Goal: Task Accomplishment & Management: Complete application form

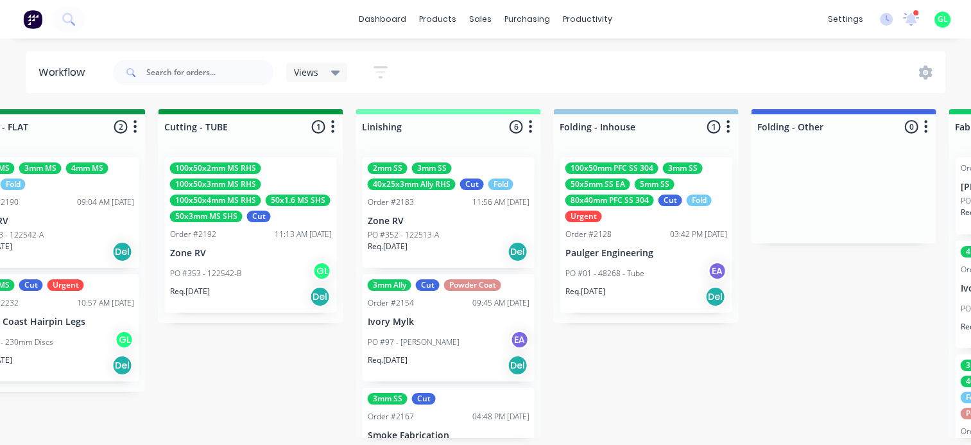
scroll to position [0, 2694]
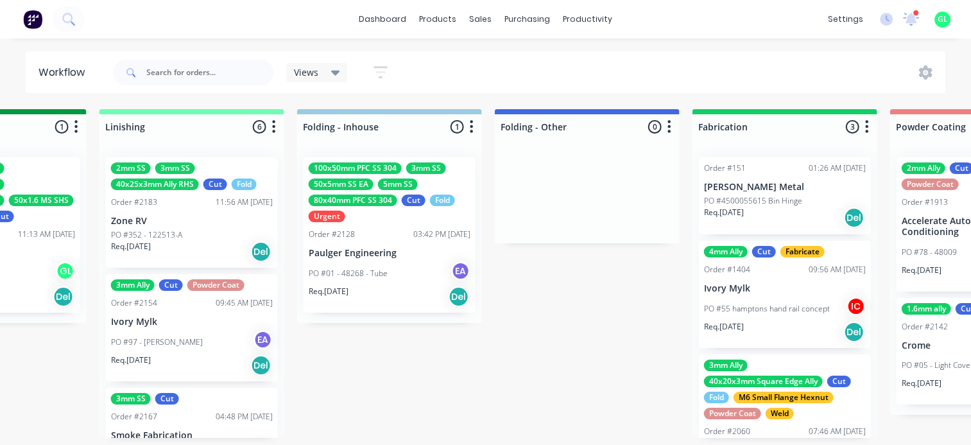
click at [336, 286] on p "Req. [DATE]" at bounding box center [329, 291] width 40 height 12
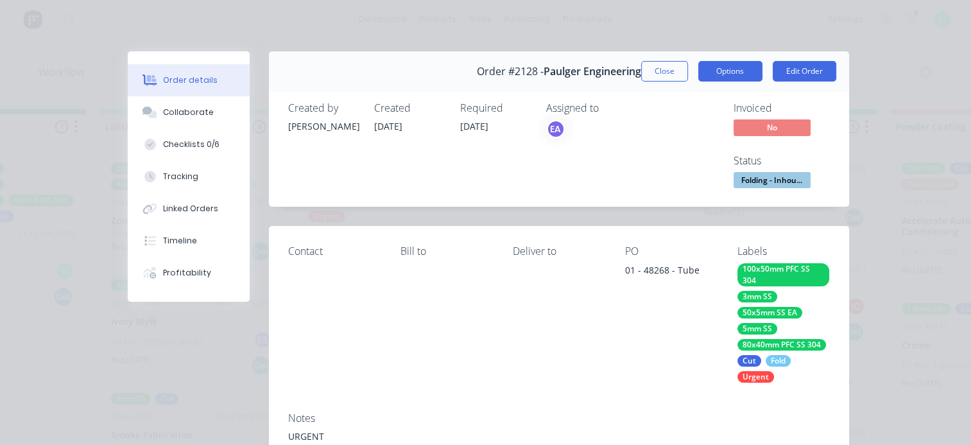
click at [720, 72] on button "Options" at bounding box center [730, 71] width 64 height 21
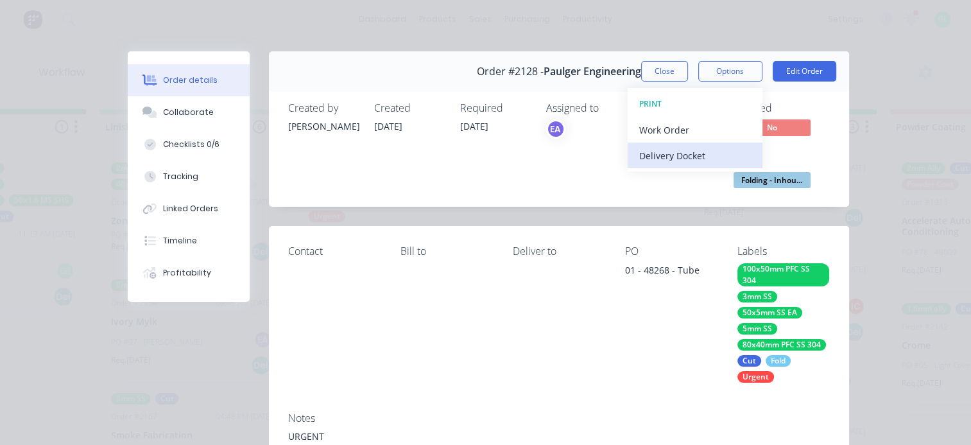
click at [670, 149] on div "Delivery Docket" at bounding box center [695, 155] width 112 height 19
click at [652, 159] on div "Standard" at bounding box center [695, 155] width 112 height 19
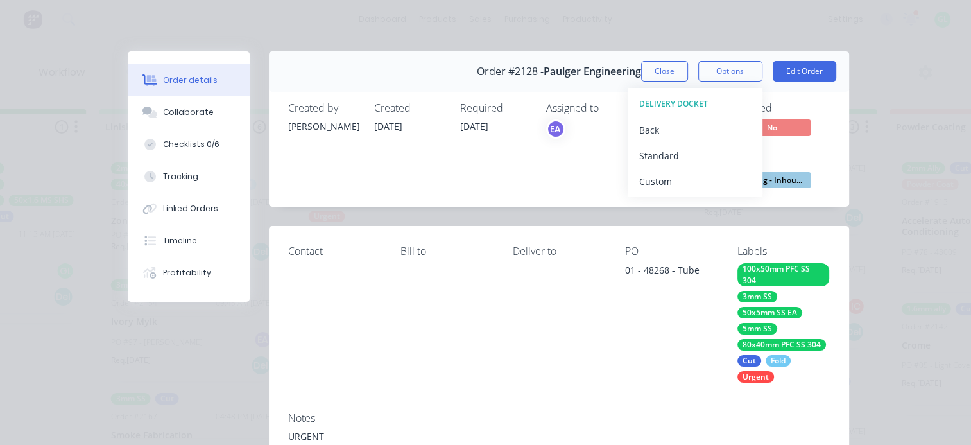
drag, startPoint x: 652, startPoint y: 64, endPoint x: 624, endPoint y: 71, distance: 29.3
click at [652, 65] on button "Close" at bounding box center [664, 71] width 47 height 21
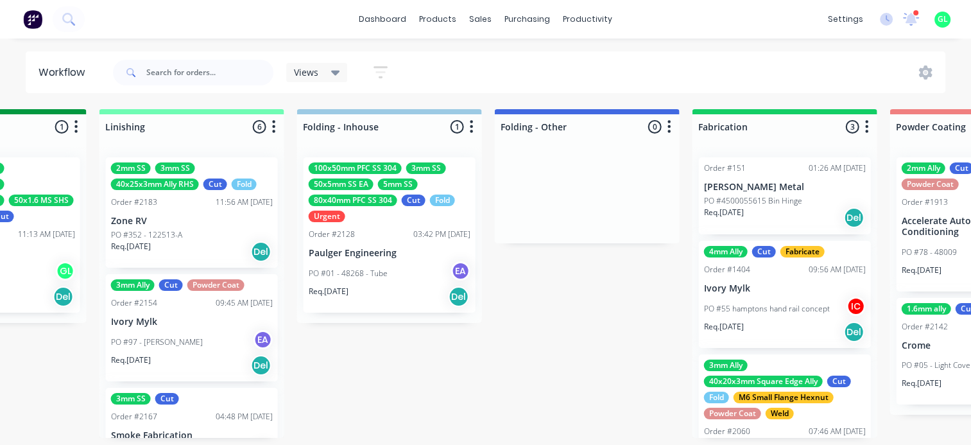
scroll to position [3, 2694]
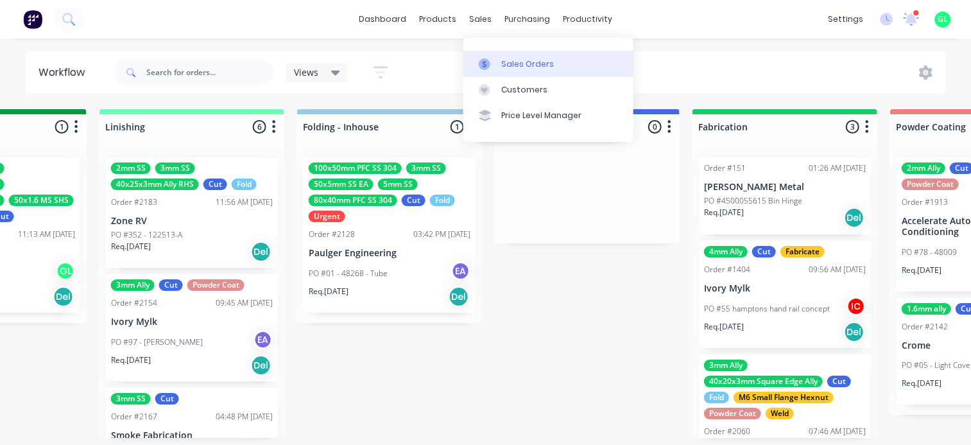
click at [495, 60] on div at bounding box center [488, 64] width 19 height 12
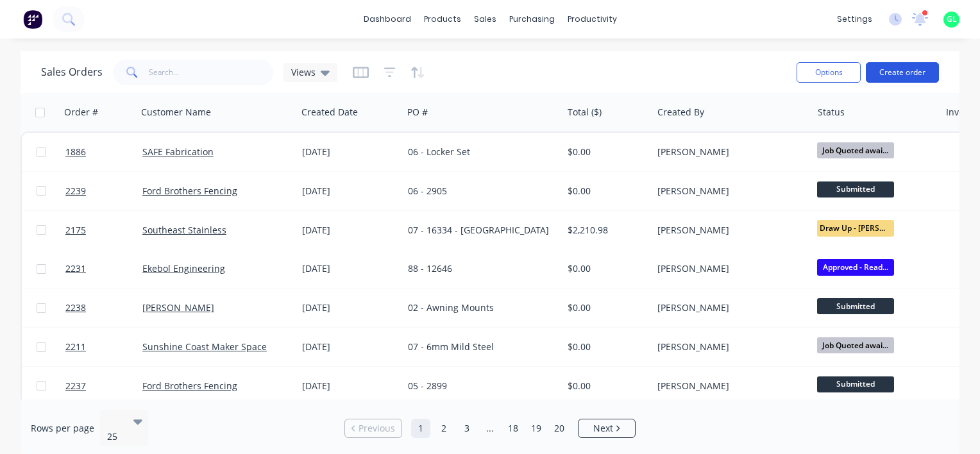
click at [894, 72] on button "Create order" at bounding box center [902, 72] width 73 height 21
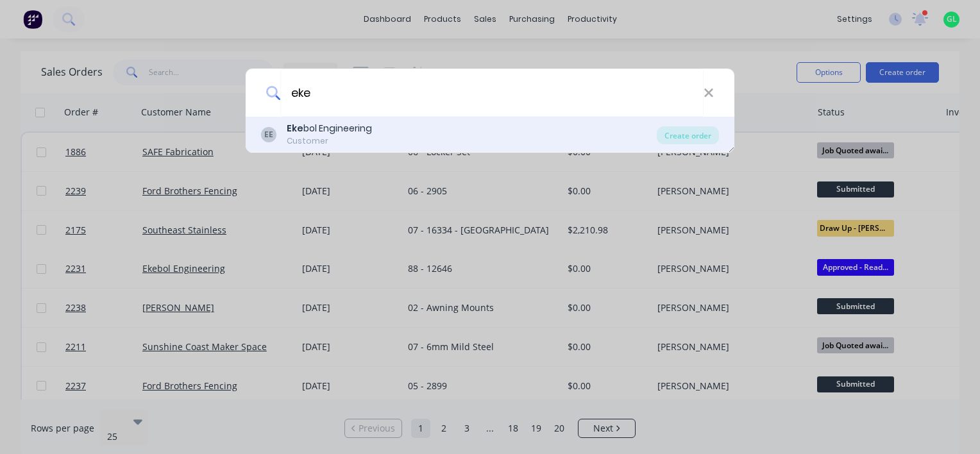
type input "eke"
click at [335, 126] on div "Eke bol Engineering" at bounding box center [329, 128] width 85 height 13
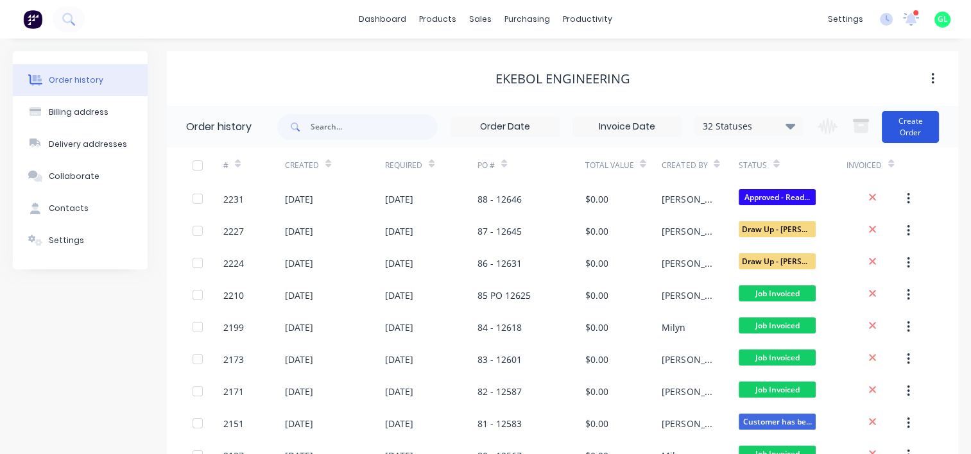
click at [913, 123] on button "Create Order" at bounding box center [909, 127] width 57 height 32
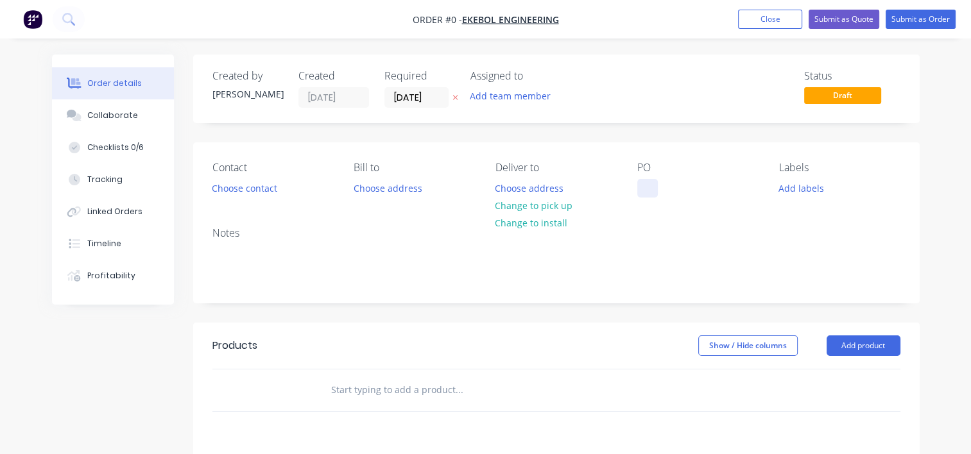
click at [649, 190] on div at bounding box center [647, 188] width 21 height 19
drag, startPoint x: 860, startPoint y: 242, endPoint x: 727, endPoint y: 197, distance: 140.2
click at [860, 242] on div "Notes" at bounding box center [556, 260] width 726 height 86
click at [651, 188] on div at bounding box center [647, 188] width 21 height 19
paste div
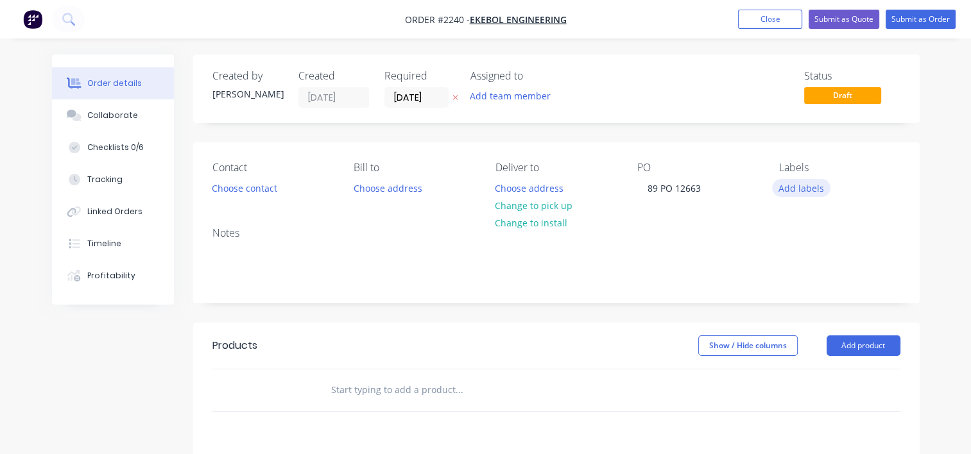
click at [808, 192] on button "Add labels" at bounding box center [801, 187] width 59 height 17
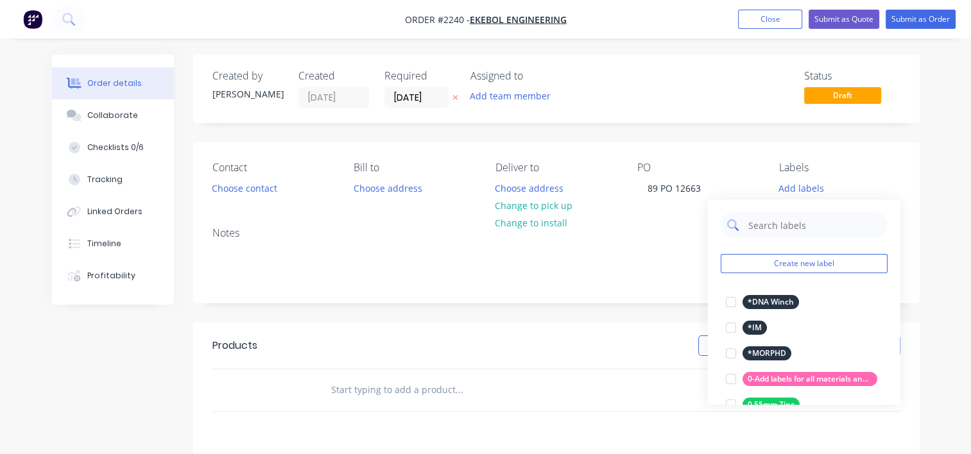
click at [793, 228] on input "text" at bounding box center [813, 225] width 134 height 26
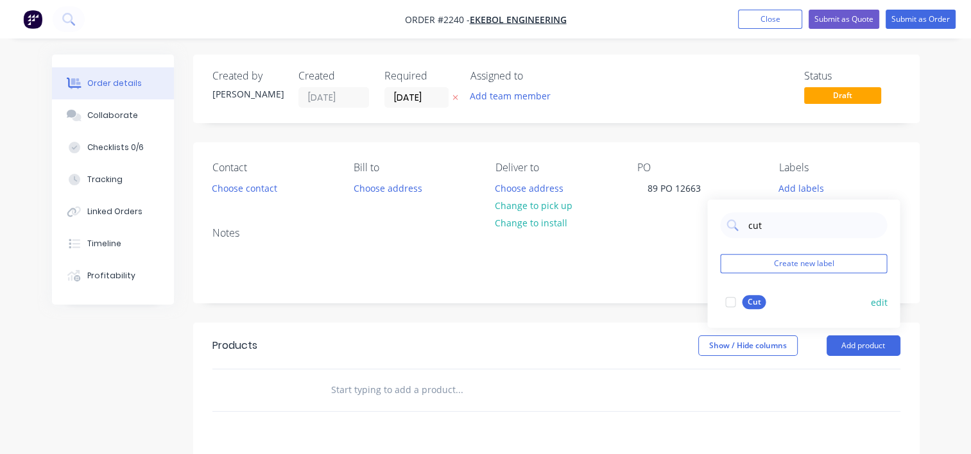
click at [730, 300] on div at bounding box center [730, 302] width 26 height 26
drag, startPoint x: 777, startPoint y: 218, endPoint x: 710, endPoint y: 221, distance: 66.8
click at [711, 221] on div "cut Create new label Cut edit" at bounding box center [803, 258] width 192 height 128
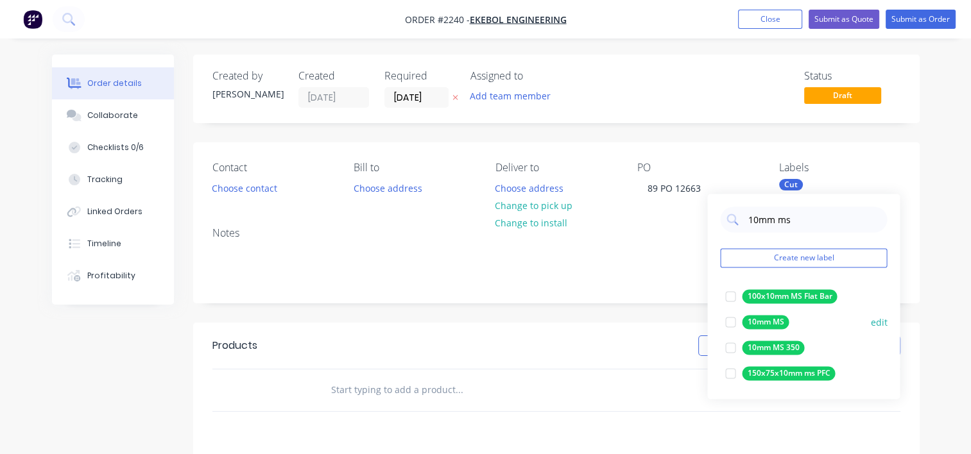
click at [731, 323] on div at bounding box center [730, 322] width 26 height 26
click at [754, 222] on input "10mm ms" at bounding box center [813, 220] width 134 height 26
type input "12mm ms"
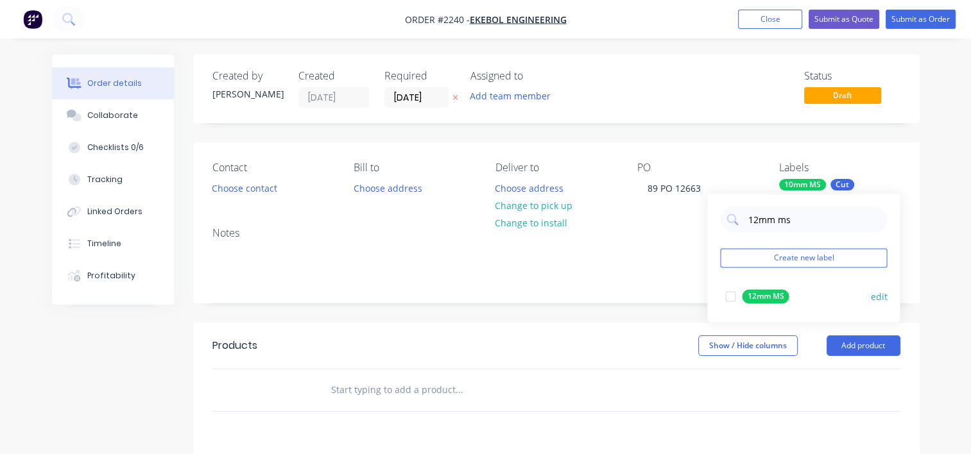
click at [729, 300] on div at bounding box center [730, 297] width 26 height 26
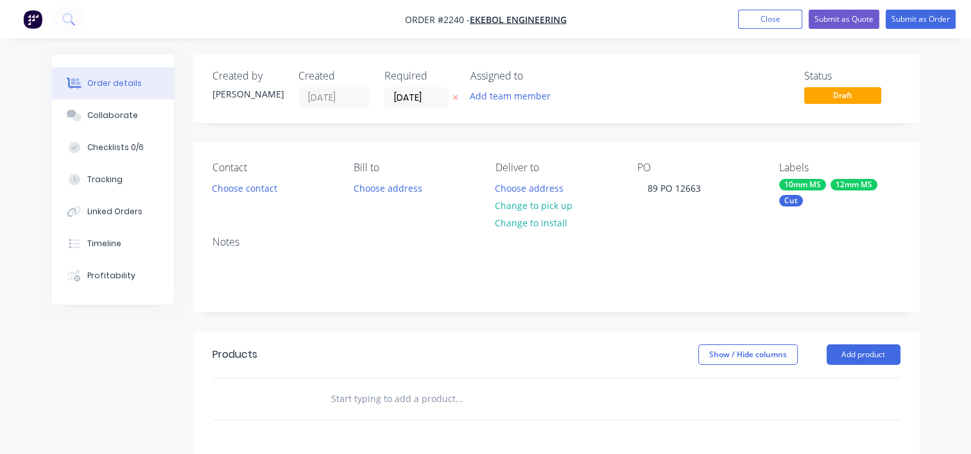
click at [650, 246] on div "Notes" at bounding box center [556, 242] width 688 height 12
click at [797, 187] on div "10mm MS" at bounding box center [802, 185] width 47 height 12
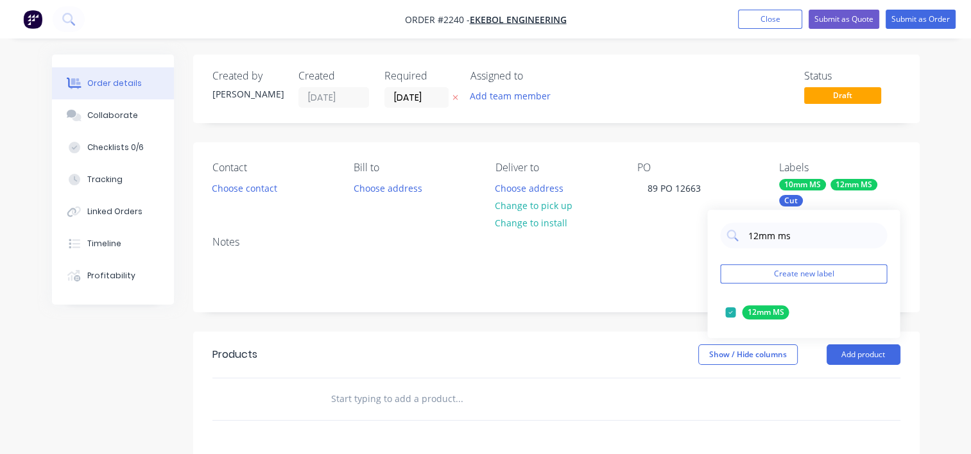
drag, startPoint x: 814, startPoint y: 230, endPoint x: 712, endPoint y: 231, distance: 102.0
click at [713, 231] on div "12mm ms Create new label 12mm MS edit" at bounding box center [803, 274] width 192 height 128
type input "i"
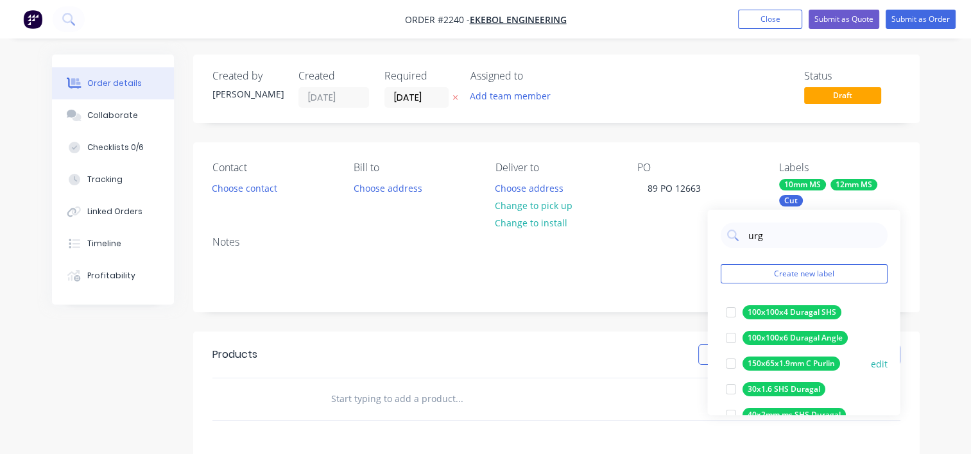
type input "urge"
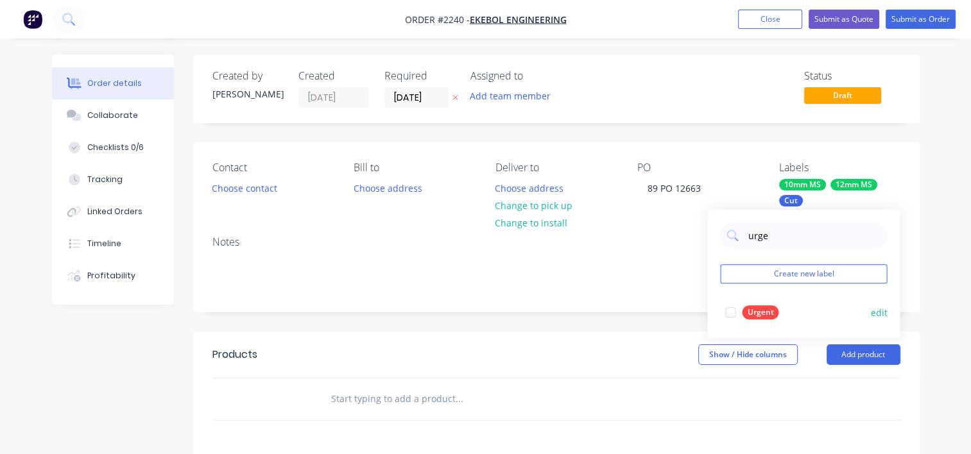
click at [729, 314] on div at bounding box center [730, 313] width 26 height 26
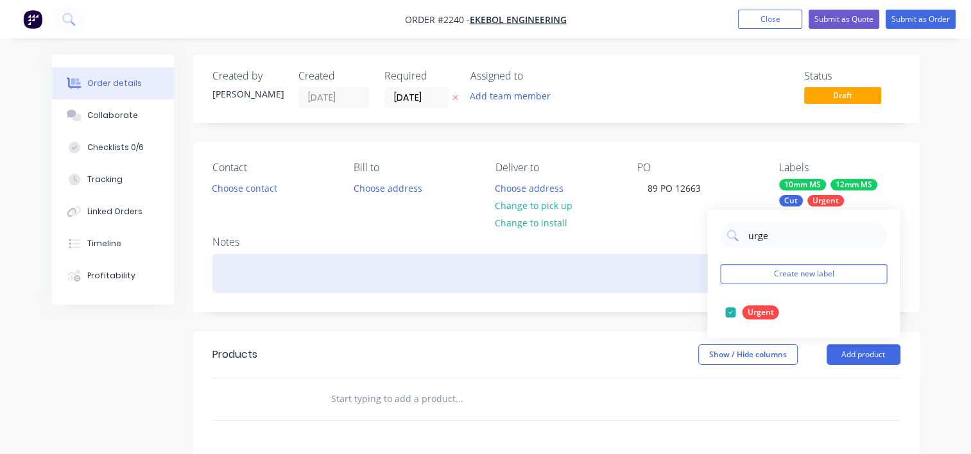
click at [638, 280] on div at bounding box center [556, 273] width 688 height 39
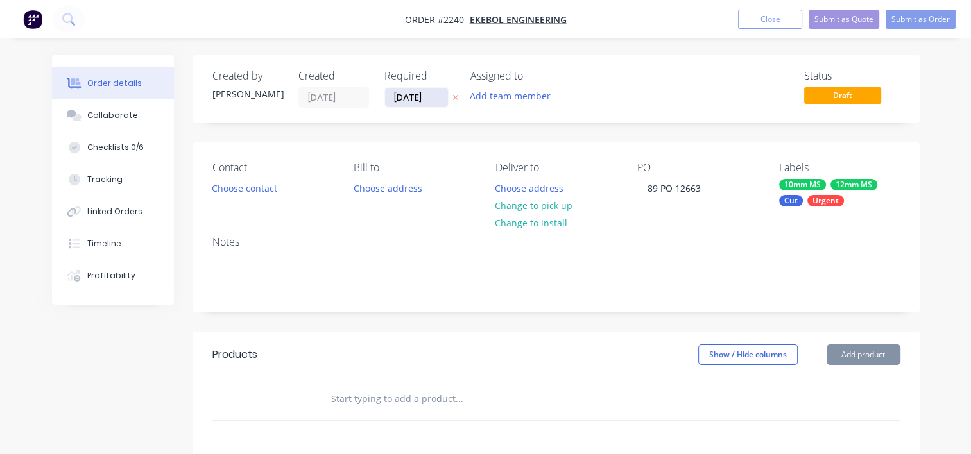
click at [400, 98] on input "[DATE]" at bounding box center [416, 97] width 63 height 19
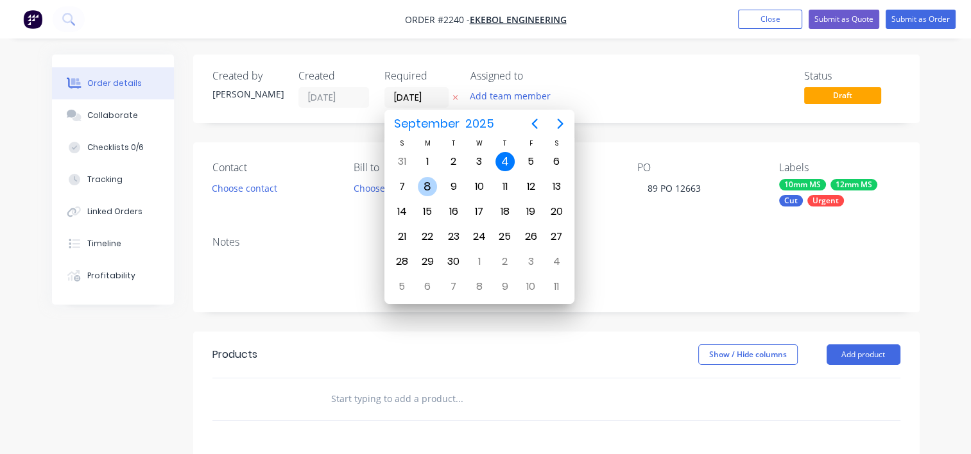
click at [430, 185] on div "8" at bounding box center [427, 186] width 19 height 19
type input "[DATE]"
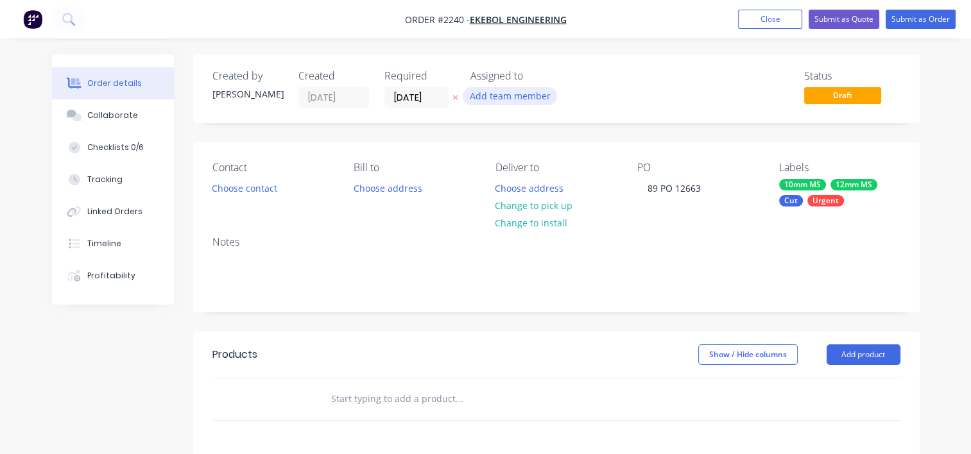
click at [511, 96] on button "Add team member" at bounding box center [510, 95] width 94 height 17
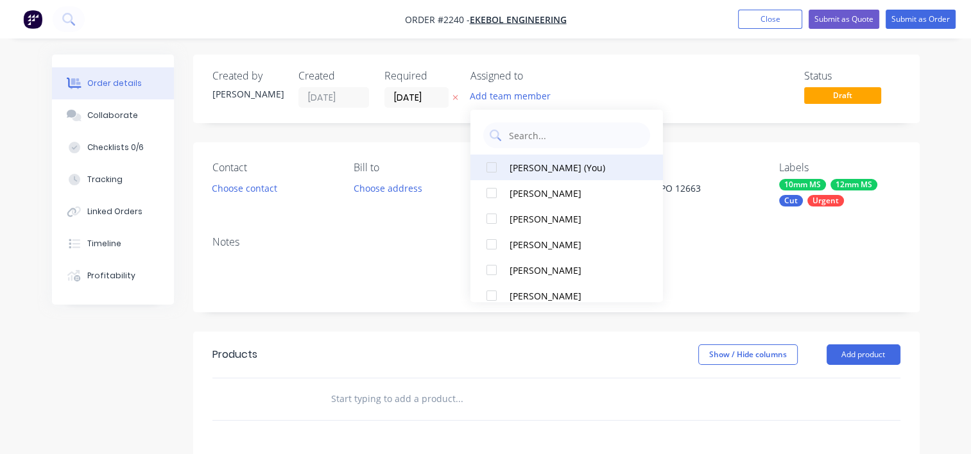
click at [523, 167] on div "[PERSON_NAME] (You)" at bounding box center [573, 167] width 128 height 13
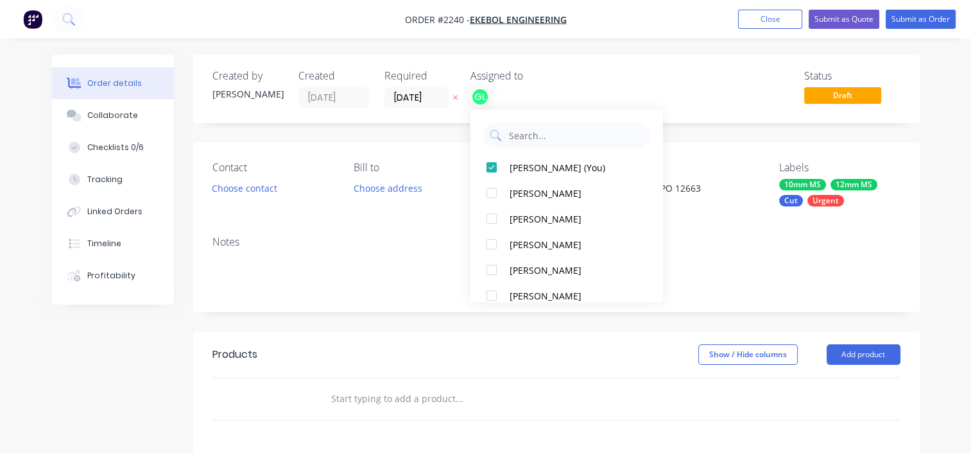
click at [333, 244] on div "Notes" at bounding box center [556, 242] width 688 height 12
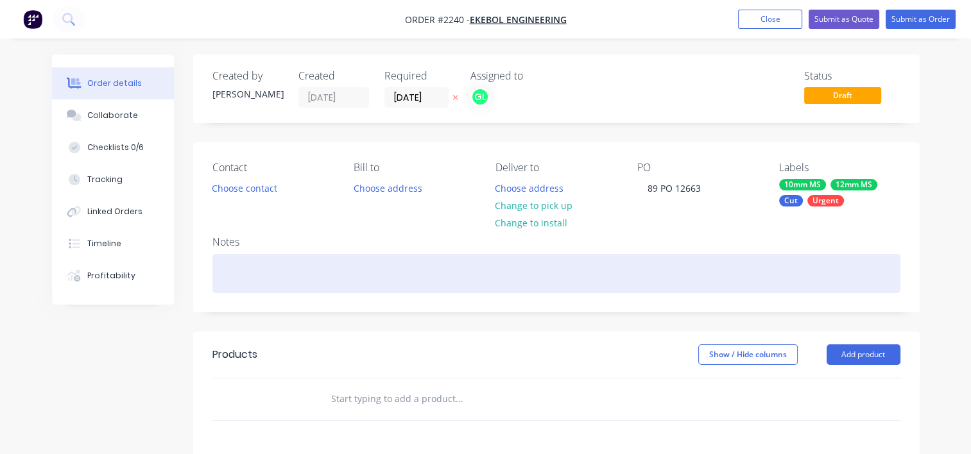
click at [236, 262] on div at bounding box center [556, 273] width 688 height 39
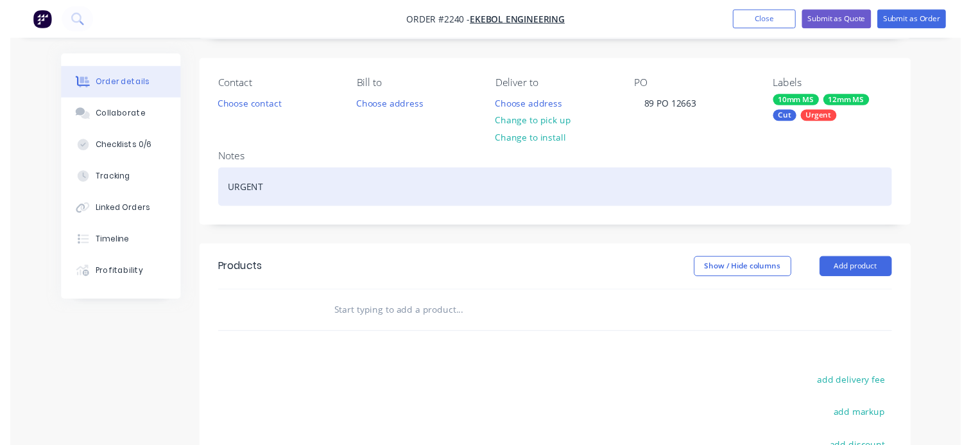
scroll to position [192, 0]
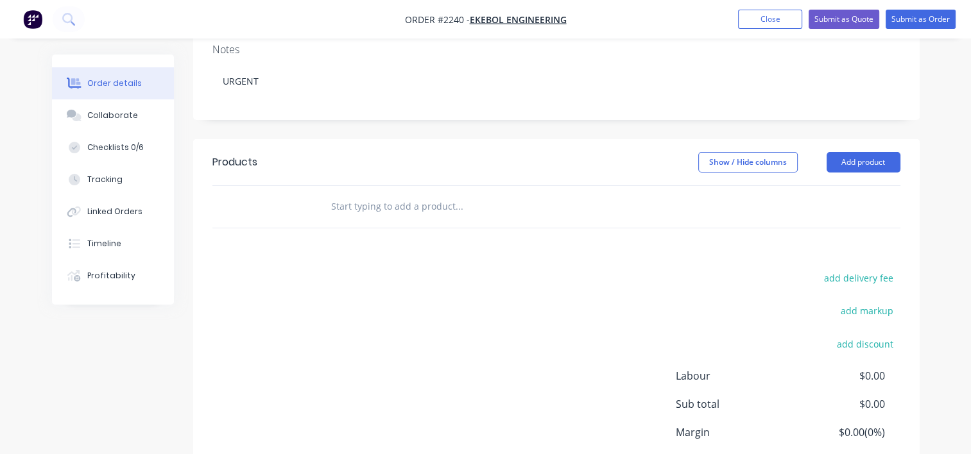
click at [382, 208] on input "text" at bounding box center [458, 207] width 257 height 26
paste input "EK10159"
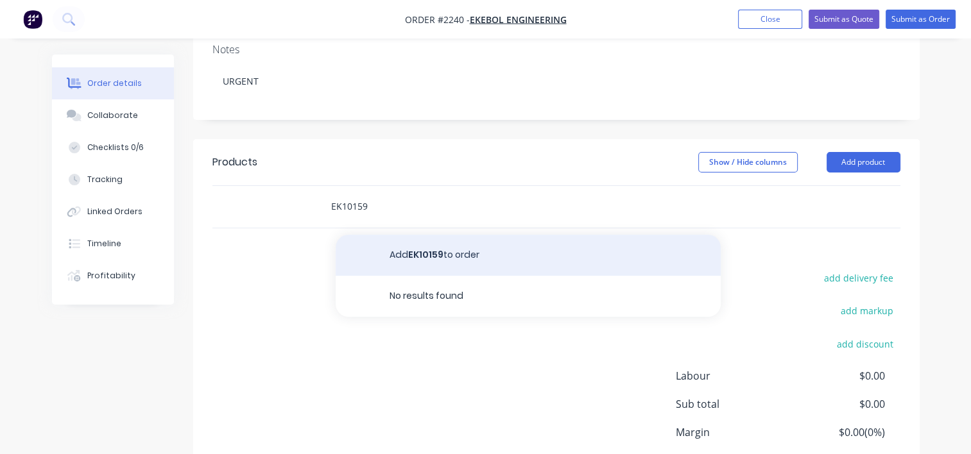
type input "EK10159"
click at [435, 262] on button "Add EK10159 to order" at bounding box center [527, 255] width 385 height 41
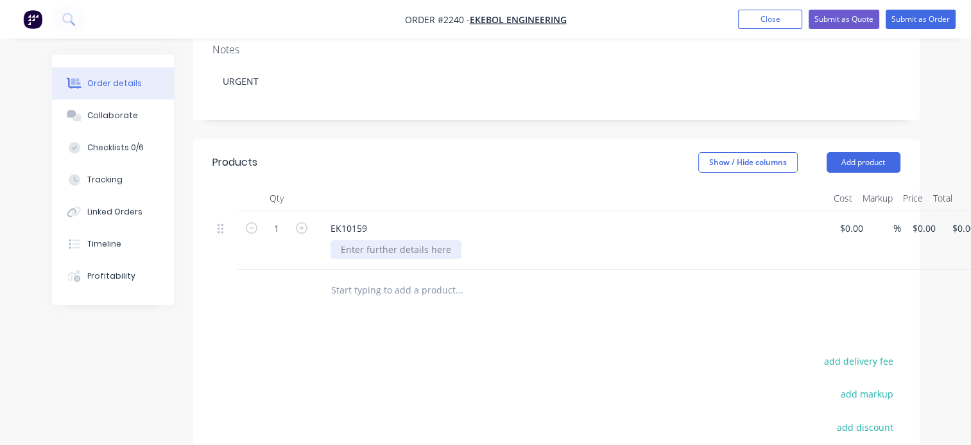
click at [377, 249] on div at bounding box center [395, 249] width 131 height 19
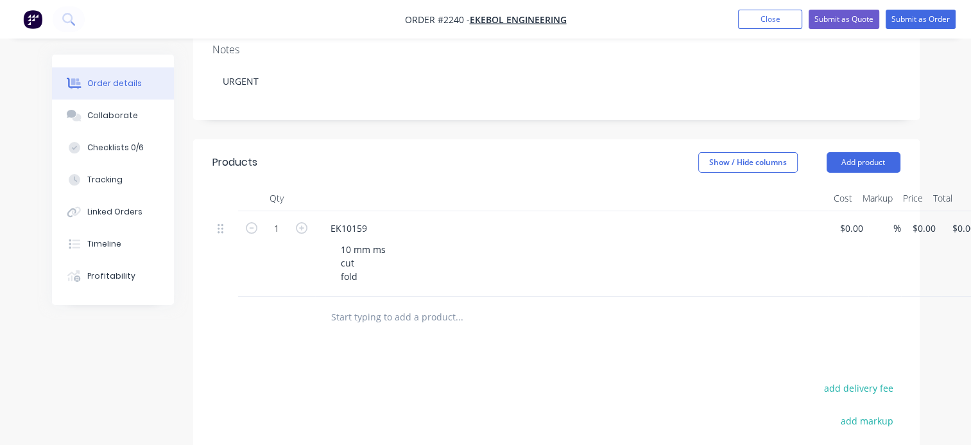
click at [387, 318] on input "text" at bounding box center [458, 317] width 257 height 26
paste input "EK10162"
type input "EK10162"
click at [427, 364] on div "Products Show / Hide columns Add product Qty Cost Markup Price Total 1 EK10159 …" at bounding box center [556, 392] width 726 height 507
click at [377, 318] on input "EK10162" at bounding box center [458, 317] width 257 height 26
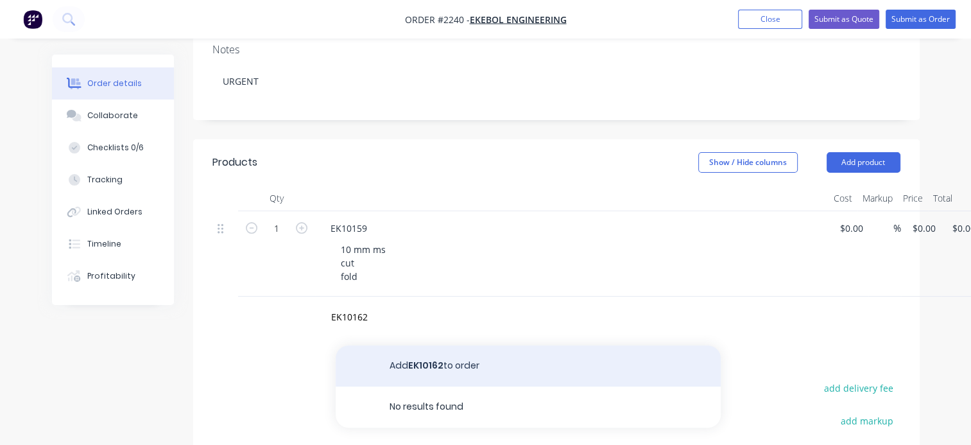
click at [415, 362] on button "Add EK10162 to order" at bounding box center [527, 365] width 385 height 41
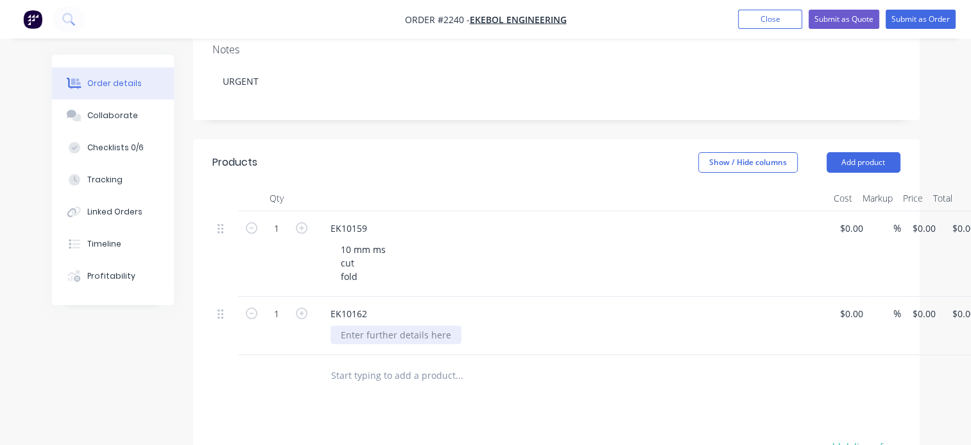
click at [362, 328] on div at bounding box center [395, 334] width 131 height 19
click at [296, 314] on icon "button" at bounding box center [302, 313] width 12 height 12
type input "2"
click at [376, 383] on input "text" at bounding box center [458, 389] width 257 height 26
paste input "EK10163"
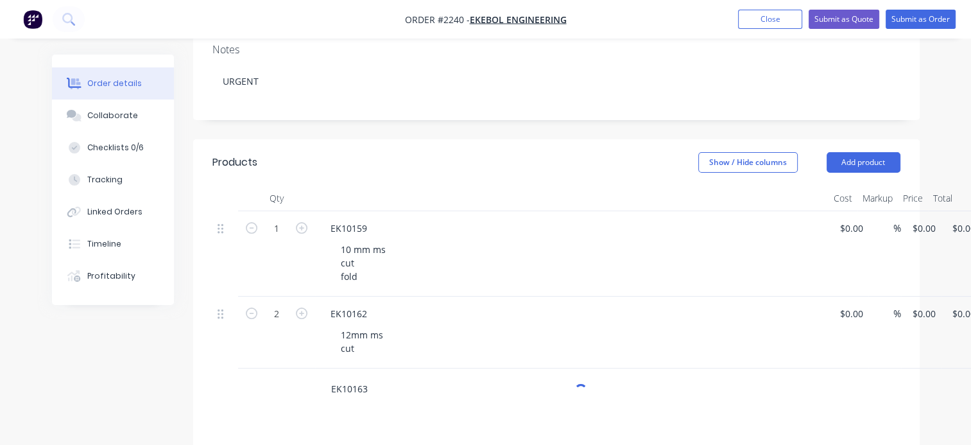
type input "EK10163"
click at [413, 435] on div "Products Show / Hide columns Add product Qty Cost Markup Price Total 1 EK10159 …" at bounding box center [556, 428] width 726 height 579
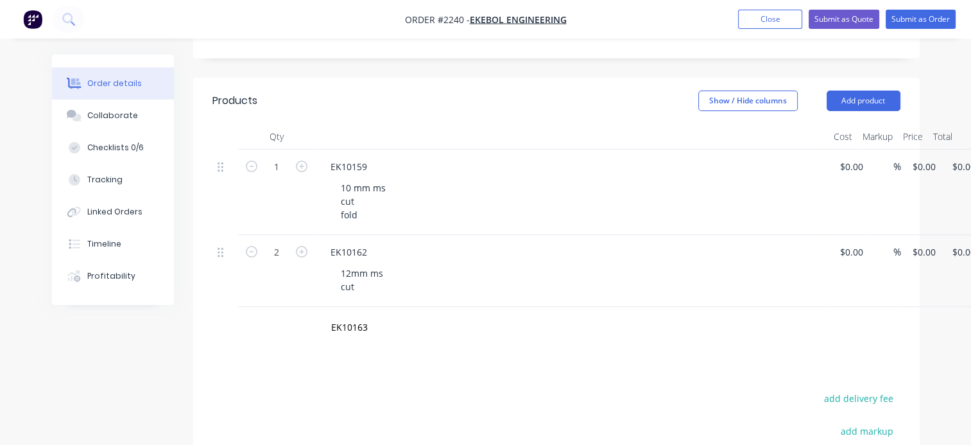
scroll to position [321, 0]
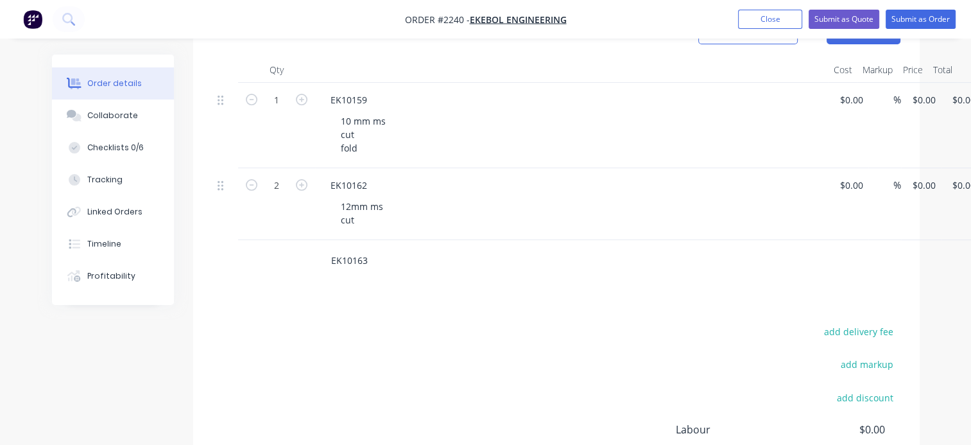
click at [369, 258] on input "EK10163" at bounding box center [458, 261] width 257 height 26
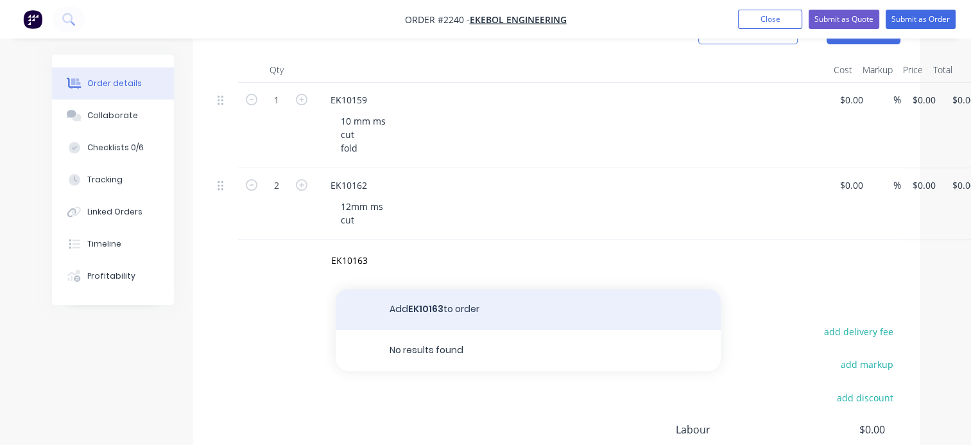
click at [404, 318] on button "Add EK10163 to order" at bounding box center [527, 309] width 385 height 41
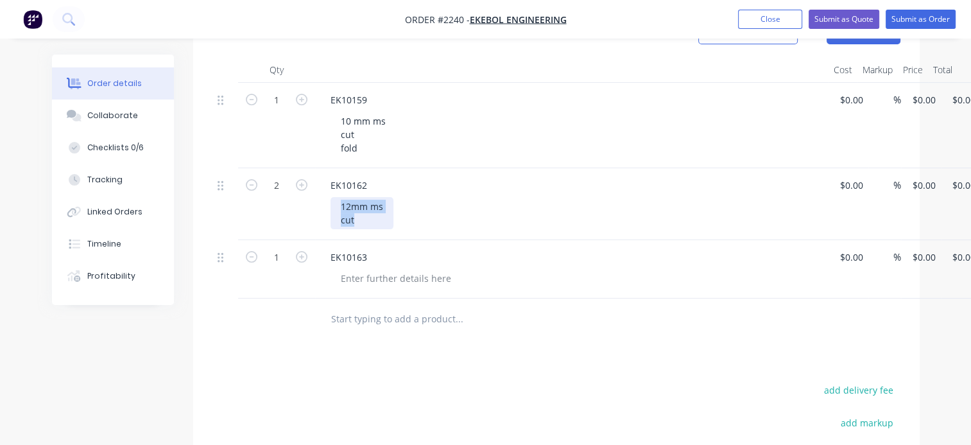
drag, startPoint x: 359, startPoint y: 221, endPoint x: 334, endPoint y: 203, distance: 30.4
click at [334, 203] on div "12mm ms cut" at bounding box center [361, 213] width 63 height 32
copy div "12mm ms cut"
click at [362, 323] on input "text" at bounding box center [458, 319] width 257 height 26
paste input "12mm ms cut"
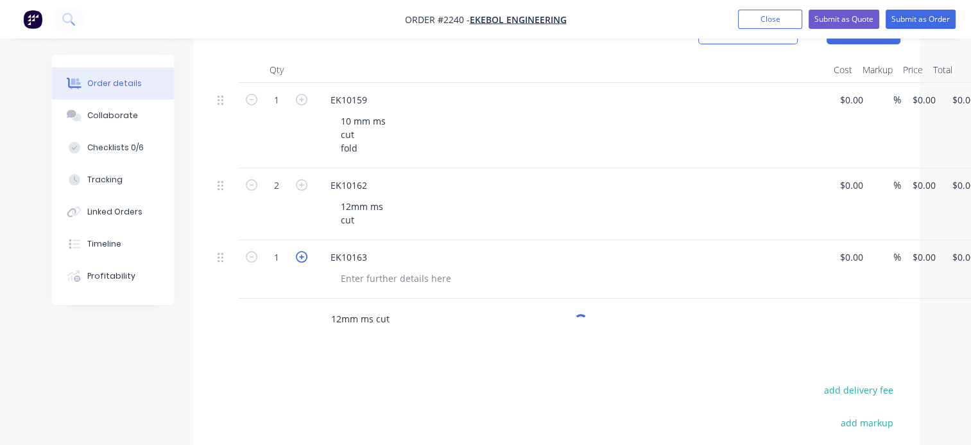
type input "12mm ms cut"
click at [305, 257] on icon "button" at bounding box center [302, 257] width 12 height 12
type input "2"
click at [366, 319] on input "12mm ms cut" at bounding box center [458, 319] width 257 height 26
click at [364, 274] on div at bounding box center [395, 278] width 131 height 19
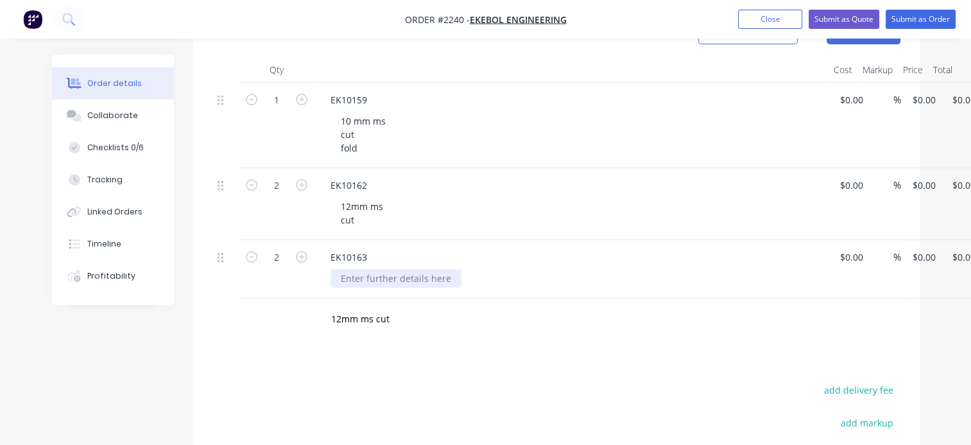
paste div
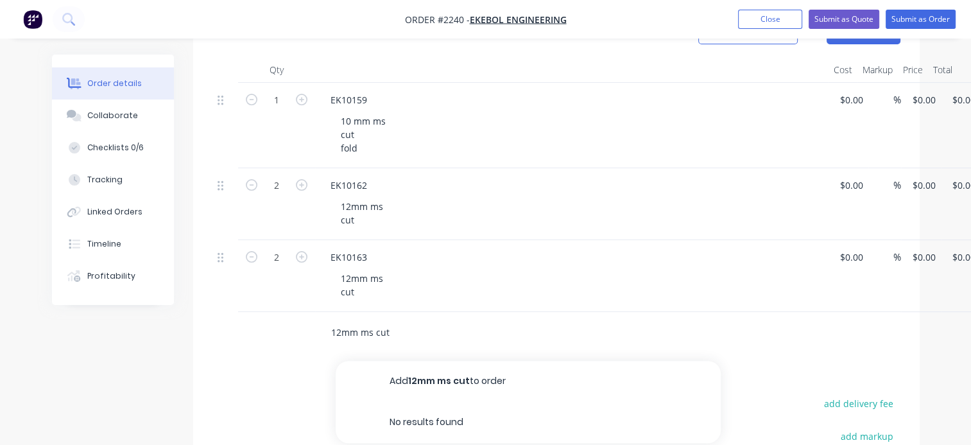
drag, startPoint x: 396, startPoint y: 332, endPoint x: 346, endPoint y: 326, distance: 49.8
click at [349, 327] on input "12mm ms cut" at bounding box center [458, 332] width 257 height 26
type input "1"
paste input "EK10167"
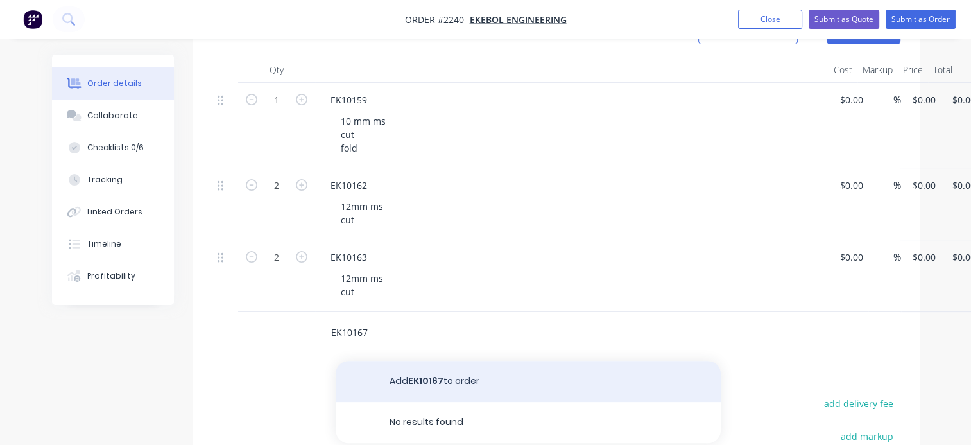
type input "EK10167"
click at [415, 382] on button "Add EK10167 to order" at bounding box center [527, 381] width 385 height 41
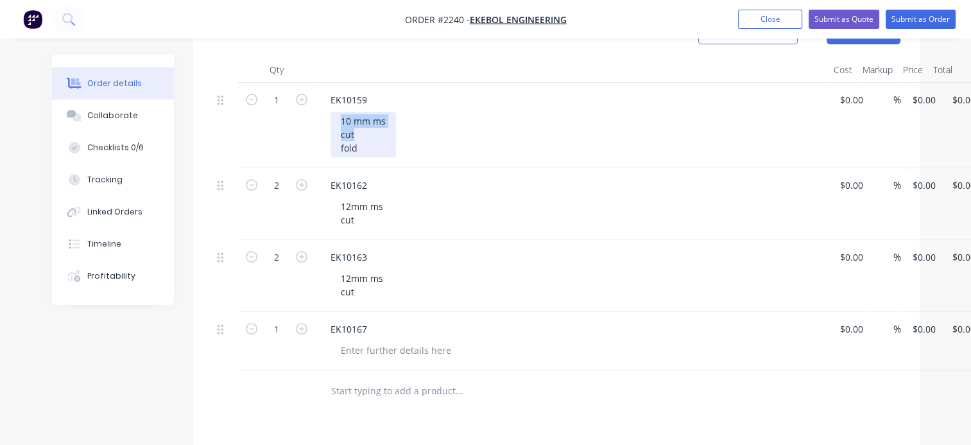
drag, startPoint x: 357, startPoint y: 132, endPoint x: 336, endPoint y: 115, distance: 26.4
click at [336, 115] on div "10 mm ms cut fold" at bounding box center [362, 135] width 65 height 46
copy div "10 mm ms cut"
click at [363, 347] on div at bounding box center [395, 350] width 131 height 19
paste div
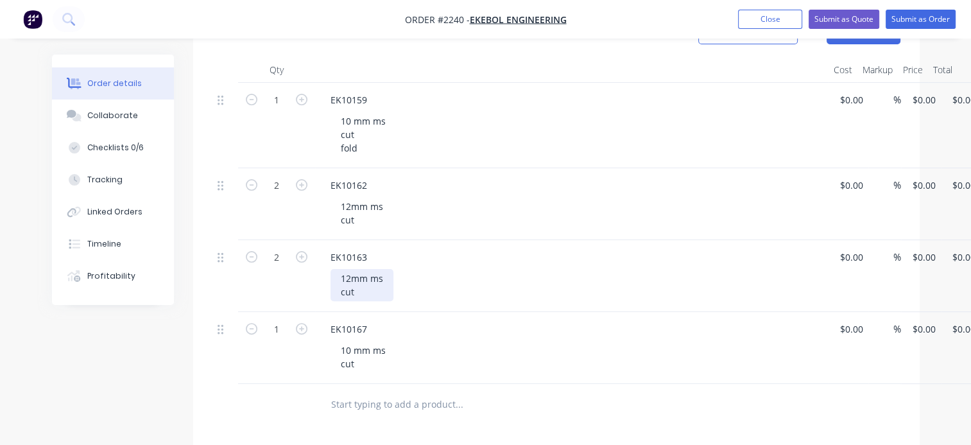
click at [359, 280] on div "12mm ms cut" at bounding box center [361, 285] width 63 height 32
click at [361, 363] on div "10 mm ms cut" at bounding box center [362, 357] width 65 height 32
click at [373, 414] on input "text" at bounding box center [458, 418] width 257 height 26
paste input "EK10169"
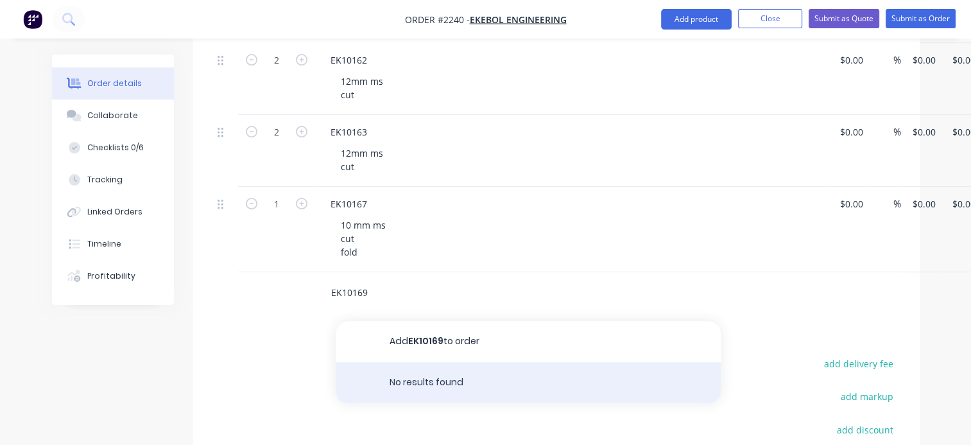
scroll to position [449, 0]
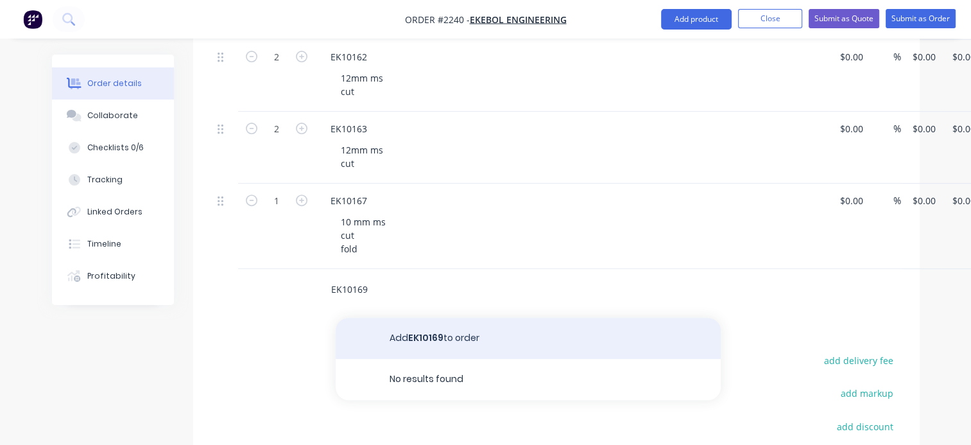
type input "EK10169"
click at [400, 341] on button "Add EK10169 to order" at bounding box center [527, 338] width 385 height 41
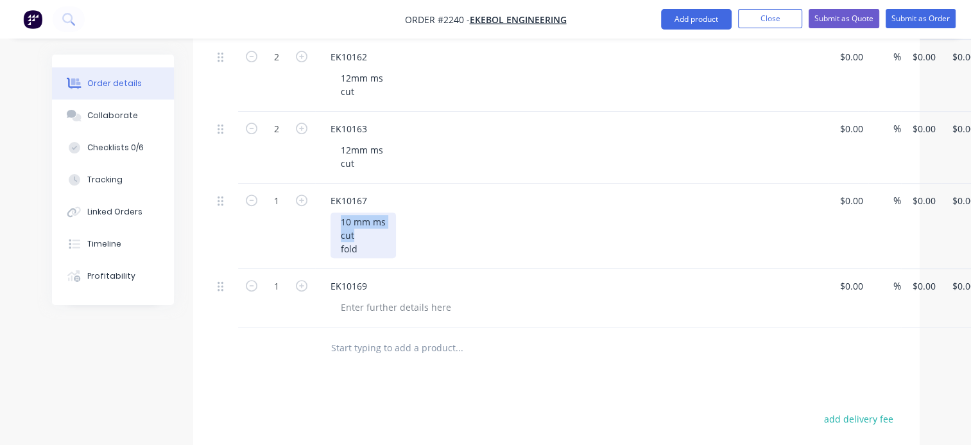
drag, startPoint x: 337, startPoint y: 222, endPoint x: 332, endPoint y: 214, distance: 9.8
click at [332, 214] on div "10 mm ms cut fold" at bounding box center [362, 235] width 65 height 46
copy div "10 mm ms cut"
click at [357, 305] on div at bounding box center [395, 307] width 131 height 19
paste div
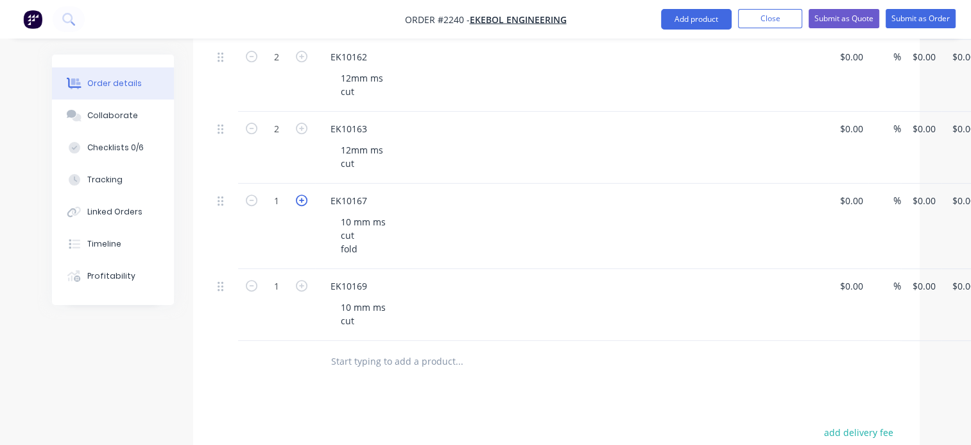
click at [303, 200] on icon "button" at bounding box center [302, 200] width 12 height 12
type input "2"
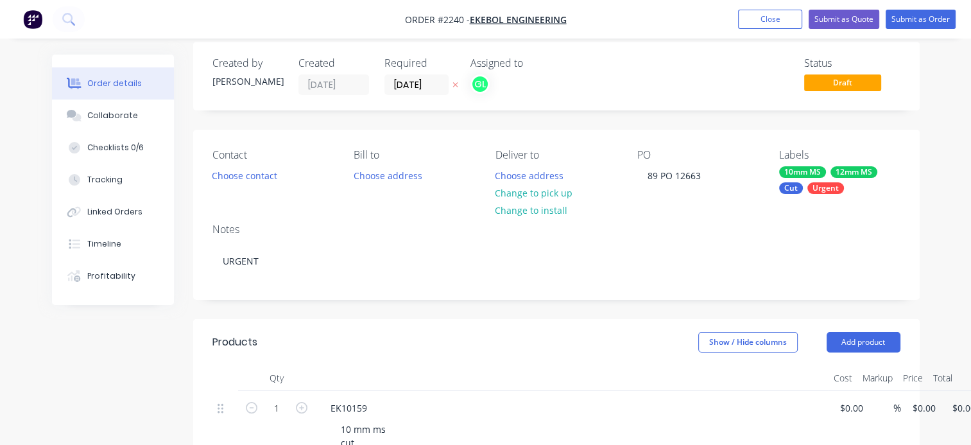
scroll to position [0, 0]
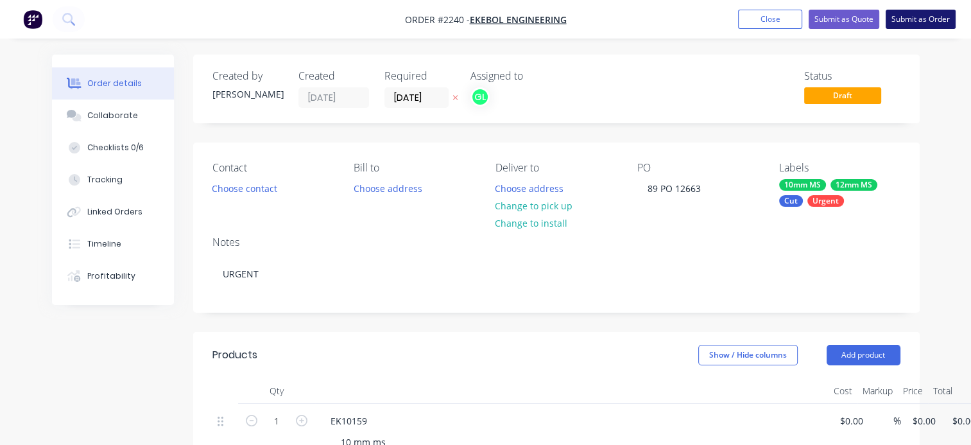
click at [926, 21] on button "Submit as Order" at bounding box center [920, 19] width 70 height 19
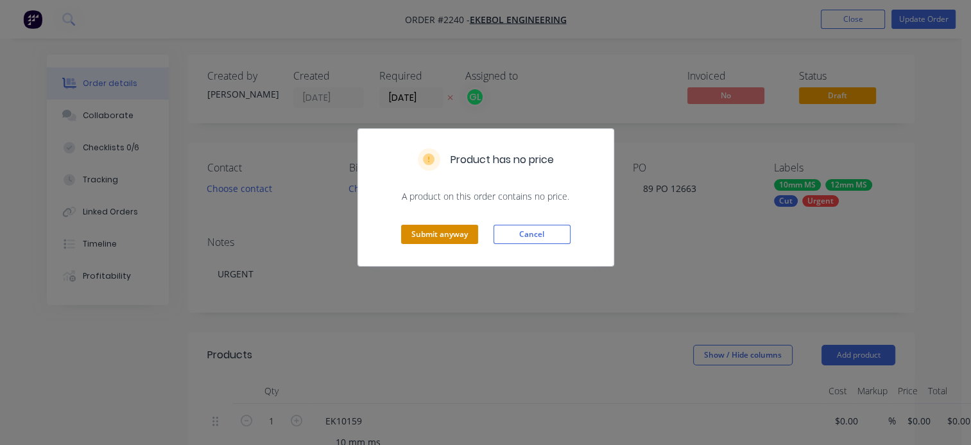
click at [437, 234] on button "Submit anyway" at bounding box center [439, 234] width 77 height 19
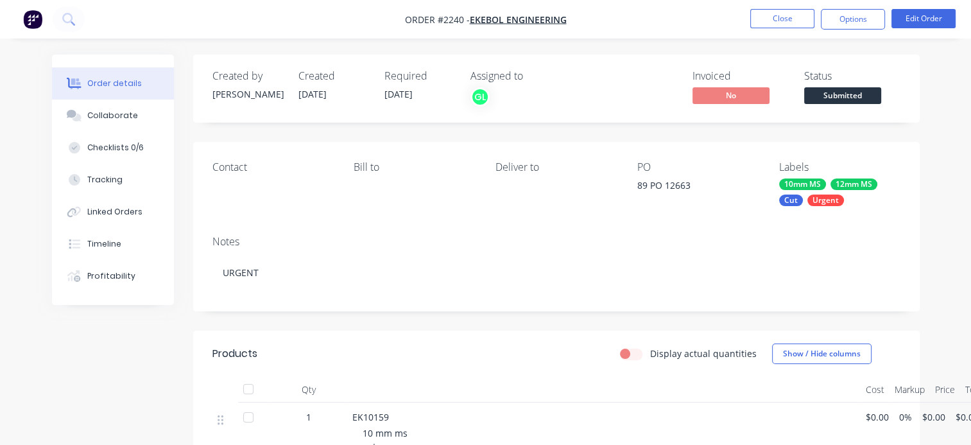
click at [834, 93] on span "Submitted" at bounding box center [842, 95] width 77 height 16
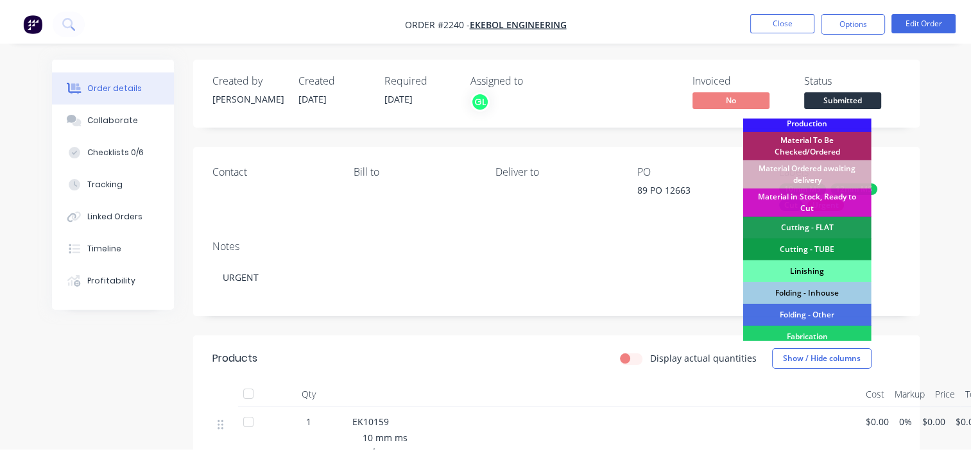
scroll to position [192, 0]
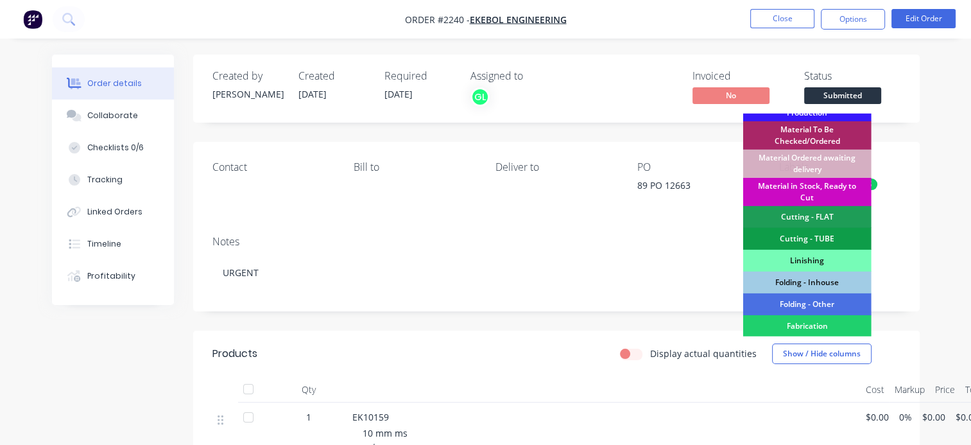
click at [811, 190] on div "Material in Stock, Ready to Cut" at bounding box center [807, 192] width 128 height 28
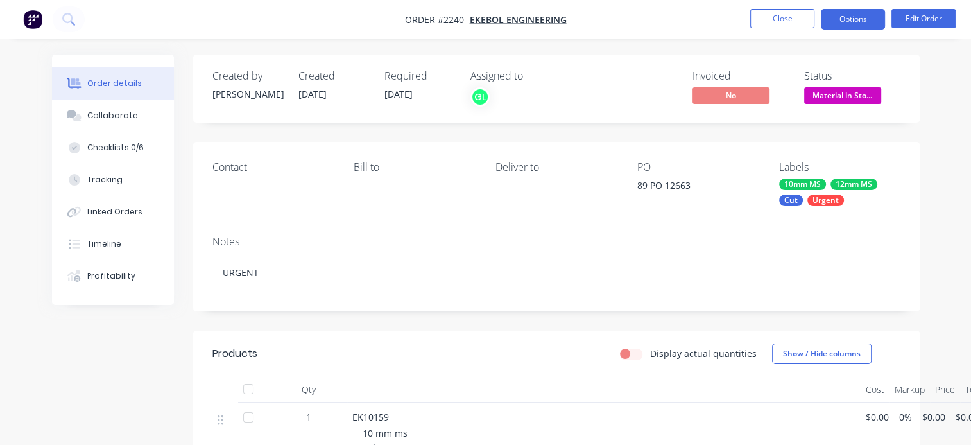
click at [845, 13] on button "Options" at bounding box center [852, 19] width 64 height 21
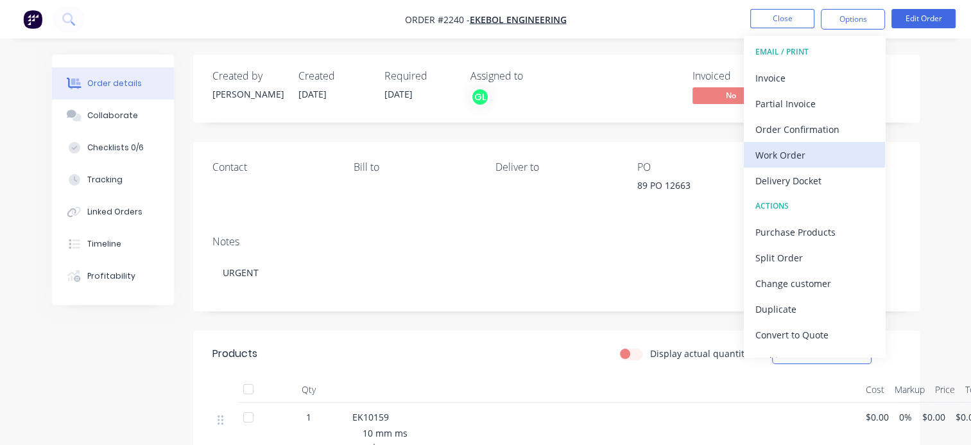
click at [785, 166] on button "Work Order" at bounding box center [813, 155] width 141 height 26
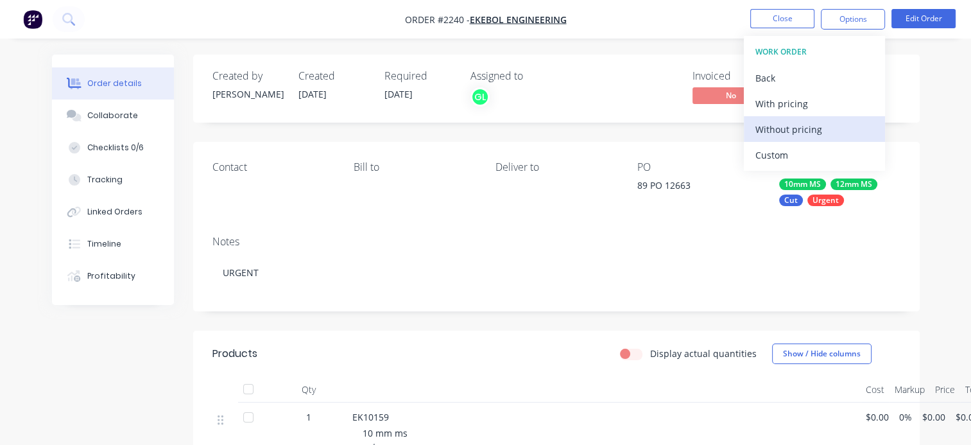
click at [781, 133] on div "Without pricing" at bounding box center [814, 129] width 118 height 19
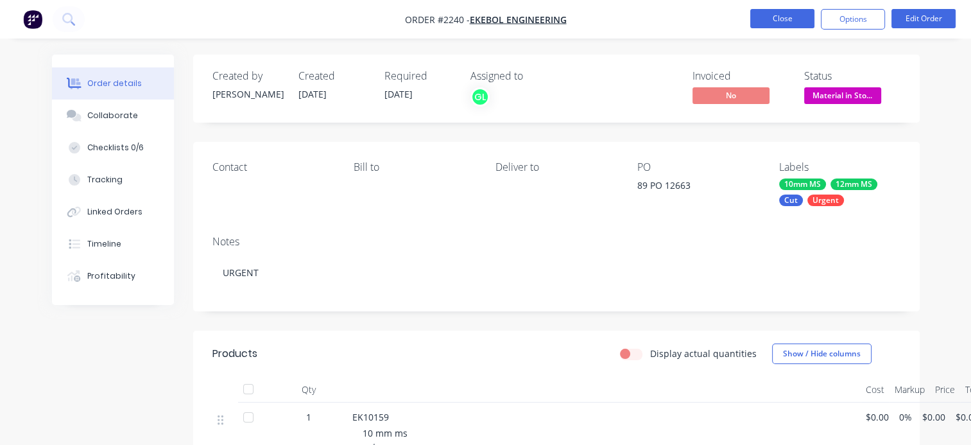
click at [776, 14] on button "Close" at bounding box center [782, 18] width 64 height 19
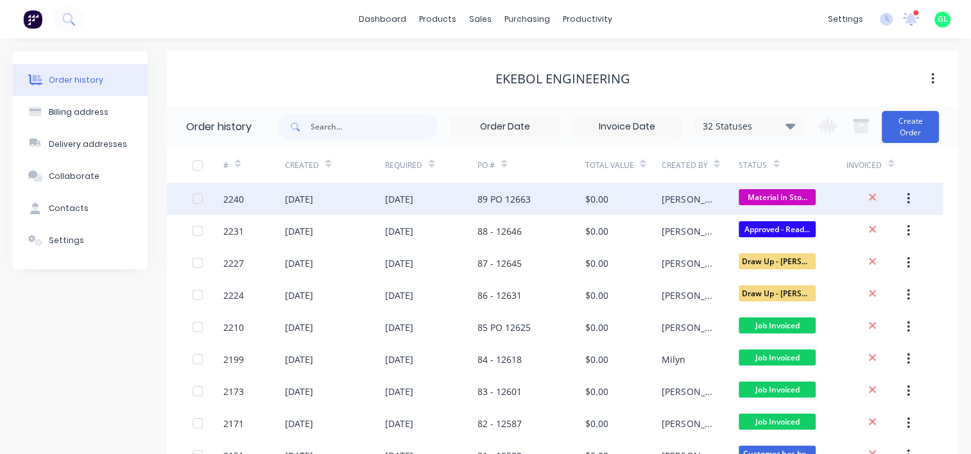
click at [481, 200] on div "89 PO 12663" at bounding box center [503, 198] width 53 height 13
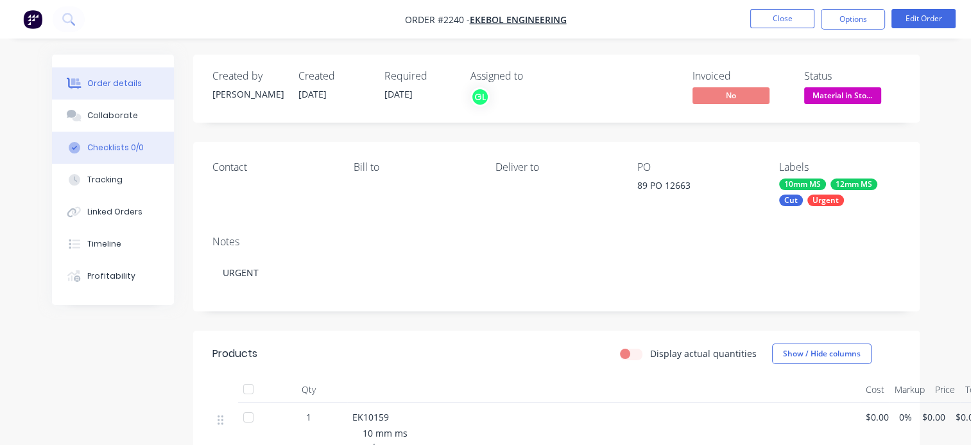
click at [119, 150] on div "Checklists 0/0" at bounding box center [115, 148] width 56 height 12
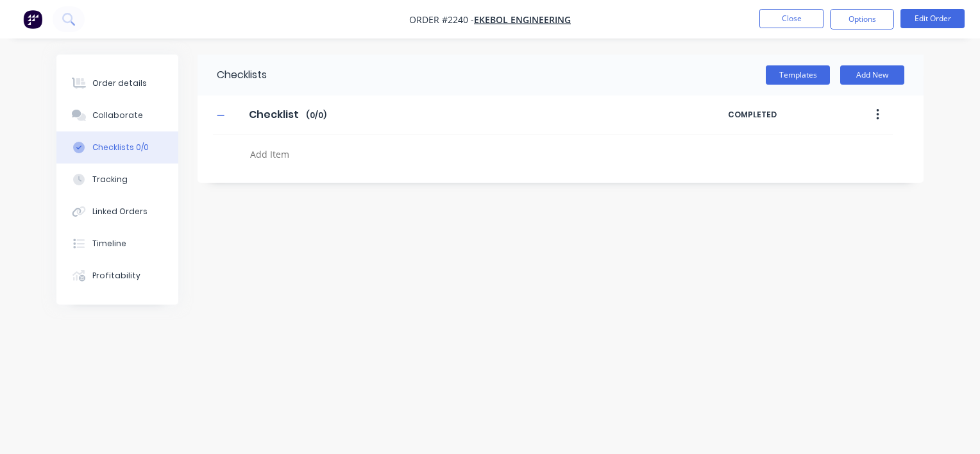
click at [278, 156] on textarea at bounding box center [457, 154] width 425 height 19
type textarea "x"
type textarea "P"
type textarea "x"
type textarea "PO"
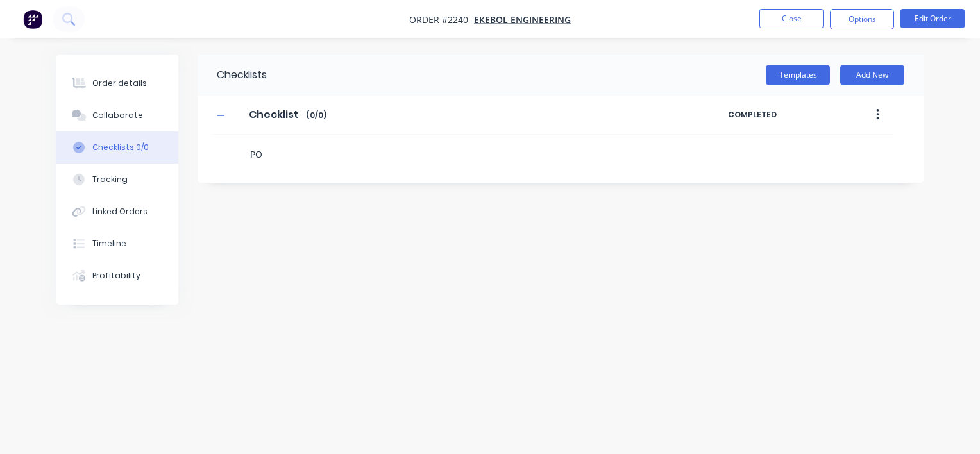
type textarea "x"
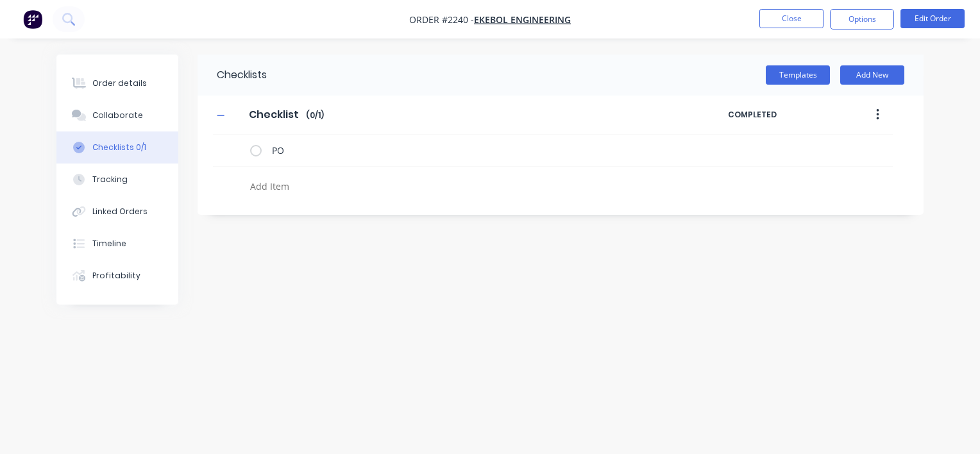
type textarea "x"
type textarea "c"
type textarea "x"
type textarea "cu"
type textarea "x"
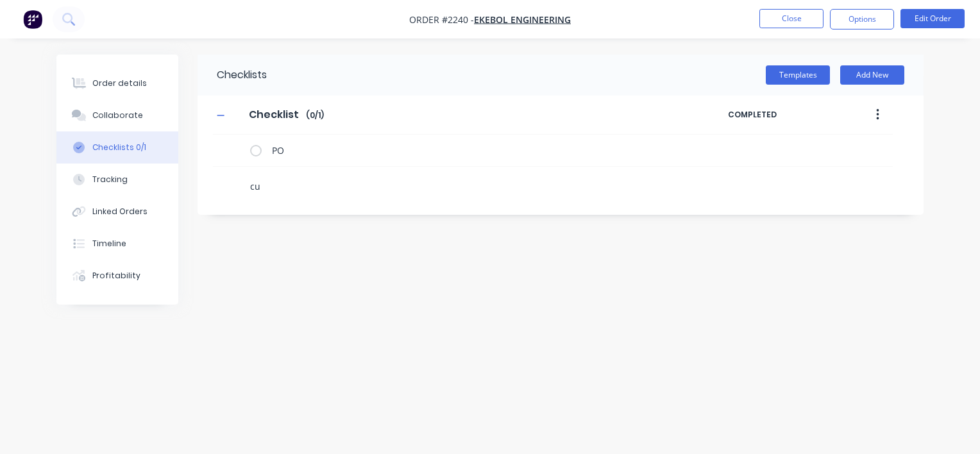
type textarea "cut"
type textarea "x"
type textarea "f"
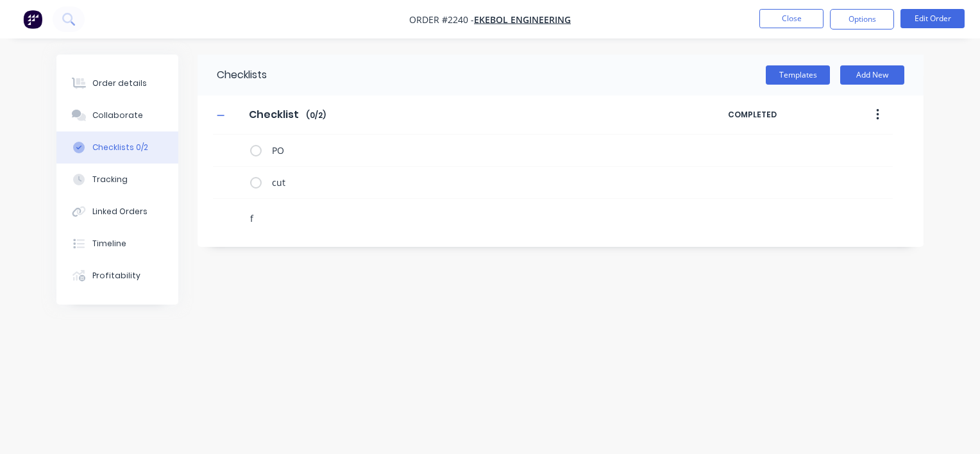
type textarea "x"
type textarea "fo"
type textarea "x"
type textarea "fol"
type textarea "x"
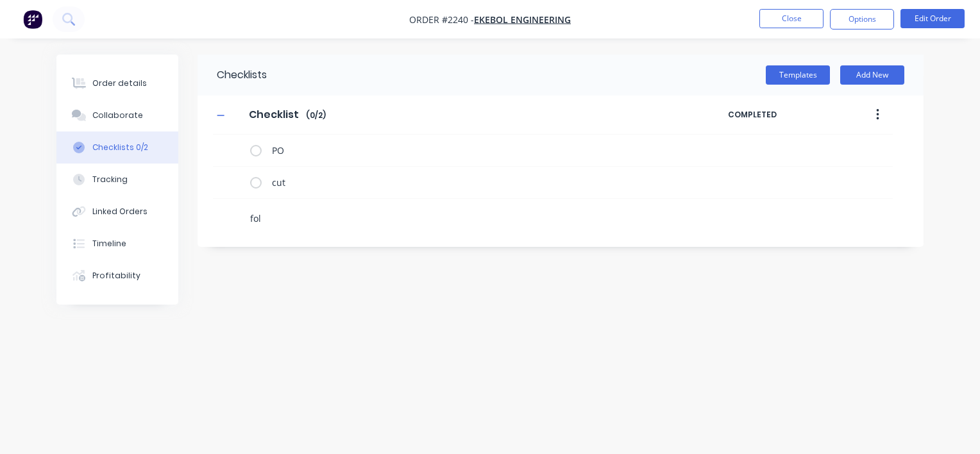
type textarea "fold"
type textarea "x"
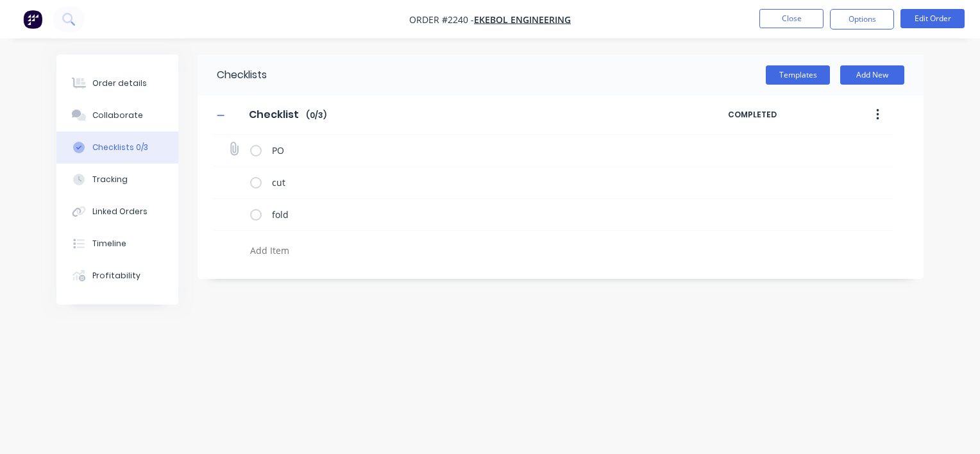
type textarea "x"
click at [237, 153] on icon at bounding box center [234, 148] width 17 height 17
click at [228, 142] on input "file" at bounding box center [228, 142] width 0 height 0
type input "C:\fakepath\PO Print_EKEBOL - 12663.pdf"
type textarea "x"
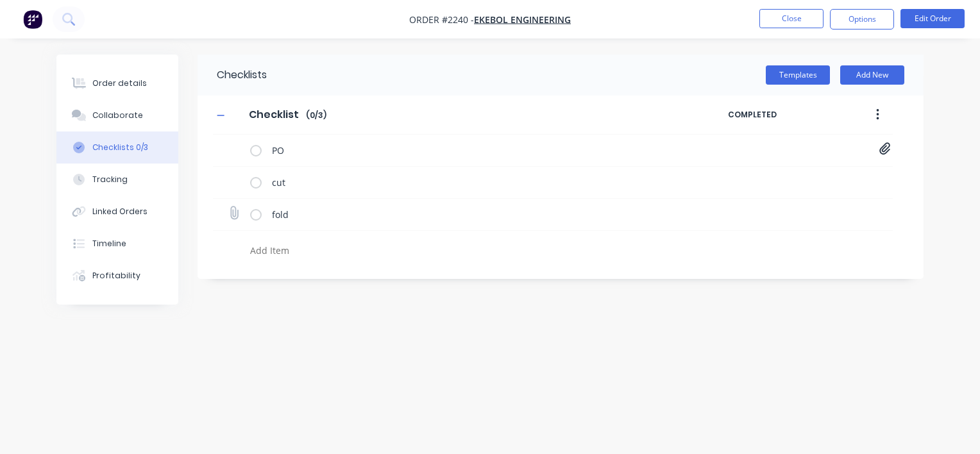
click at [236, 214] on icon at bounding box center [234, 213] width 17 height 17
click at [228, 207] on input "file" at bounding box center [228, 207] width 0 height 0
type input "C:\fakepath\EK10159-B.pdf"
click at [148, 84] on button "Order details" at bounding box center [117, 83] width 122 height 32
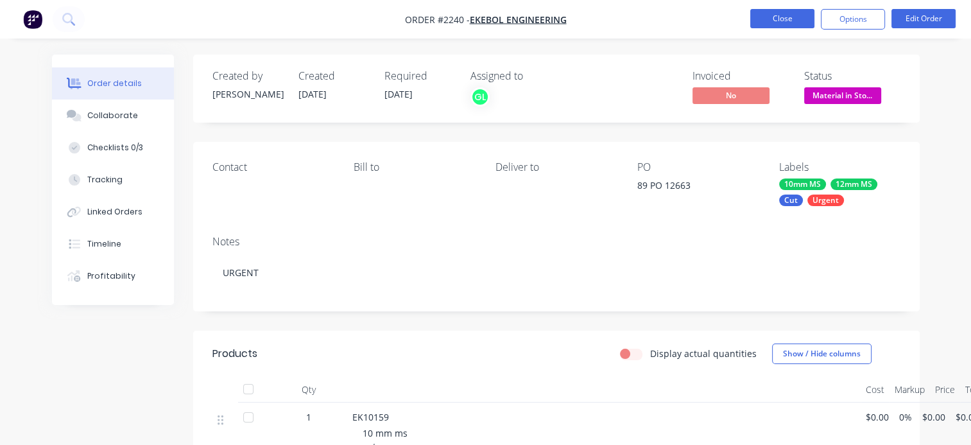
click at [780, 21] on button "Close" at bounding box center [782, 18] width 64 height 19
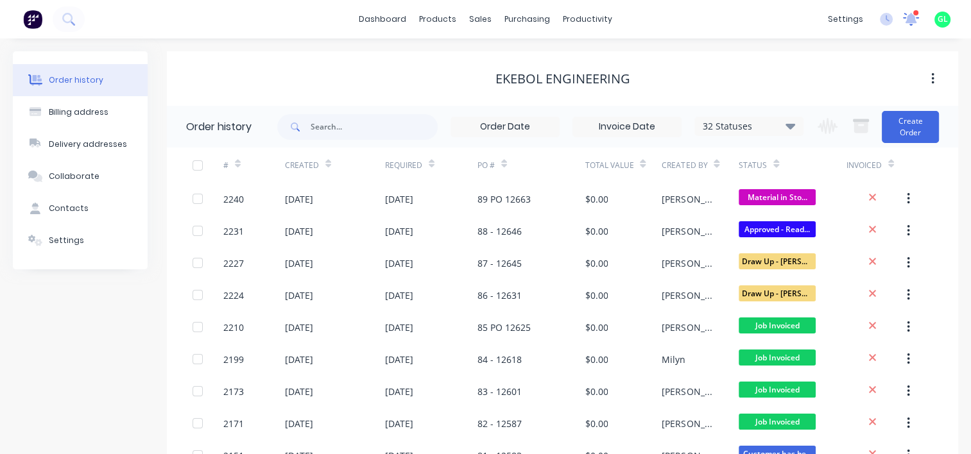
click at [914, 20] on icon at bounding box center [911, 18] width 12 height 10
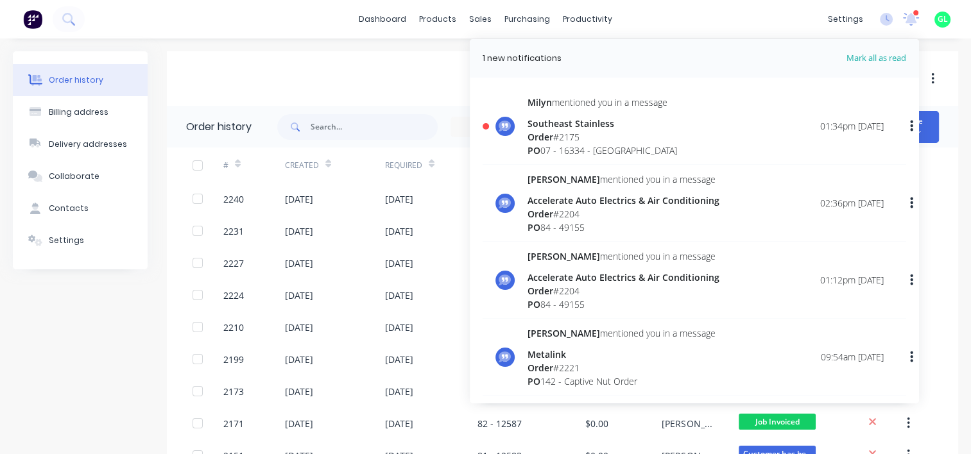
click at [615, 146] on div "PO 07 - 16334 - [GEOGRAPHIC_DATA]" at bounding box center [601, 150] width 149 height 13
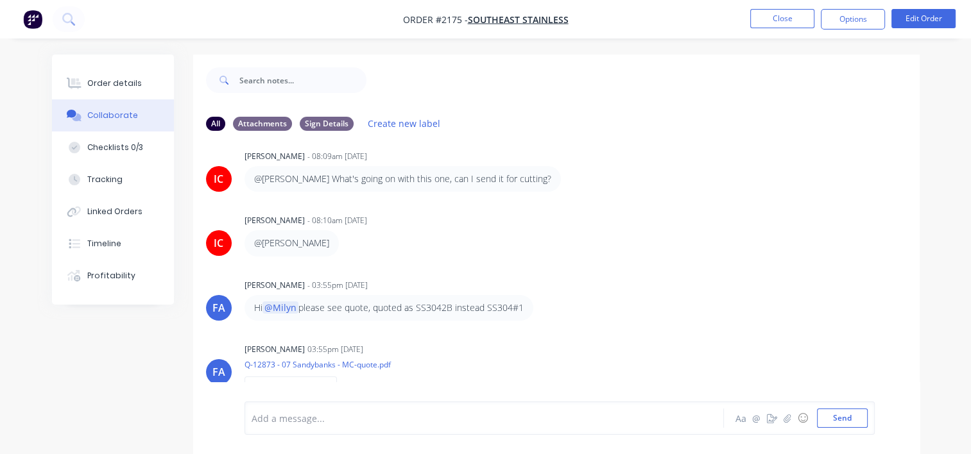
scroll to position [1628, 0]
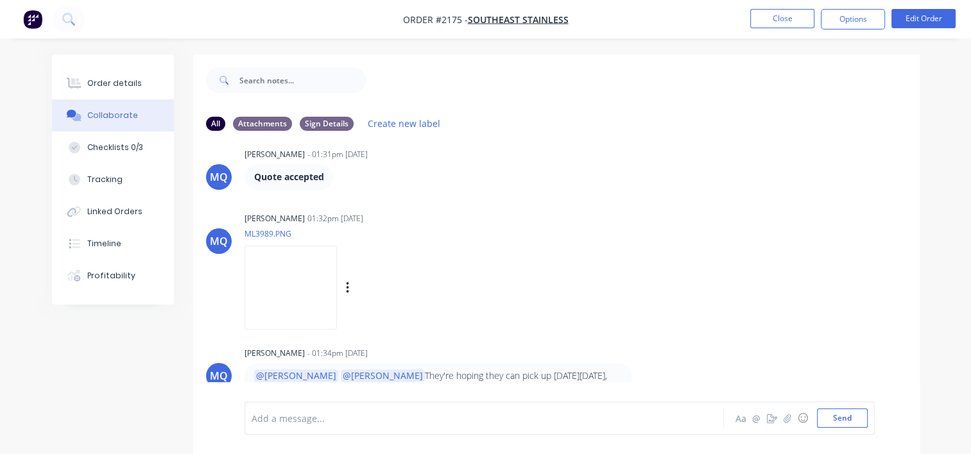
click at [337, 280] on img at bounding box center [290, 288] width 92 height 84
click at [121, 82] on div "Order details" at bounding box center [114, 84] width 55 height 12
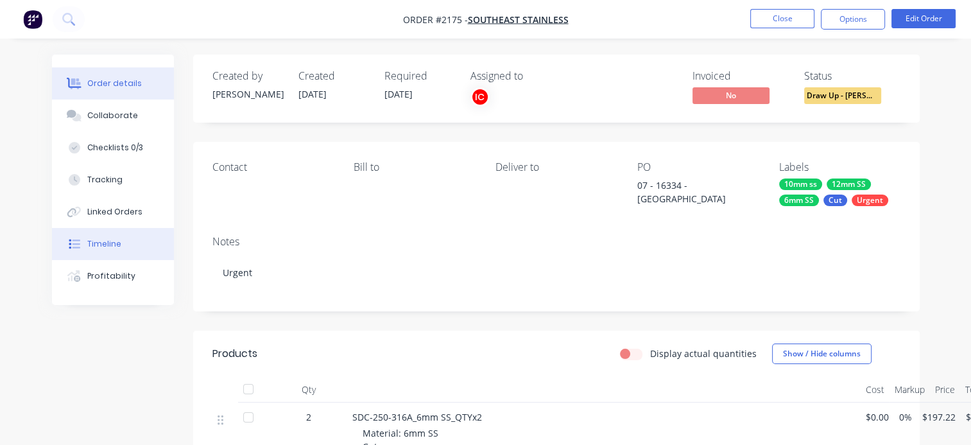
click at [101, 243] on div "Timeline" at bounding box center [104, 244] width 34 height 12
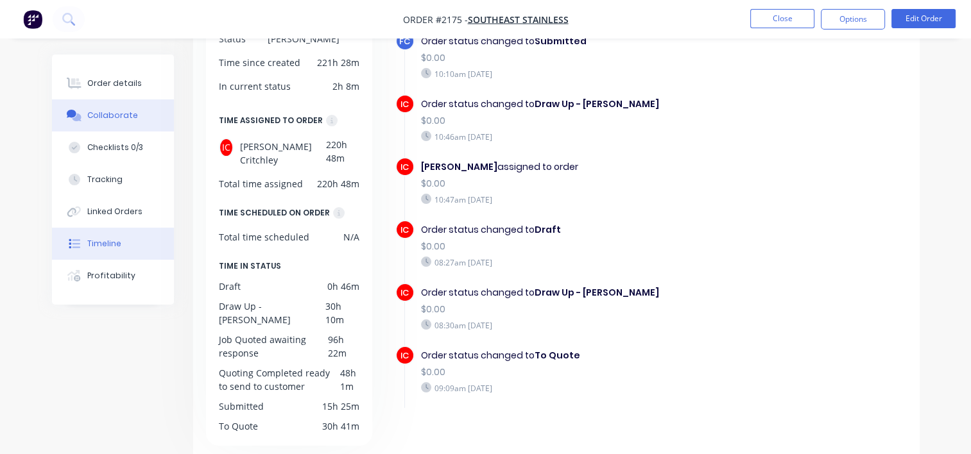
click at [110, 114] on div "Collaborate" at bounding box center [112, 116] width 51 height 12
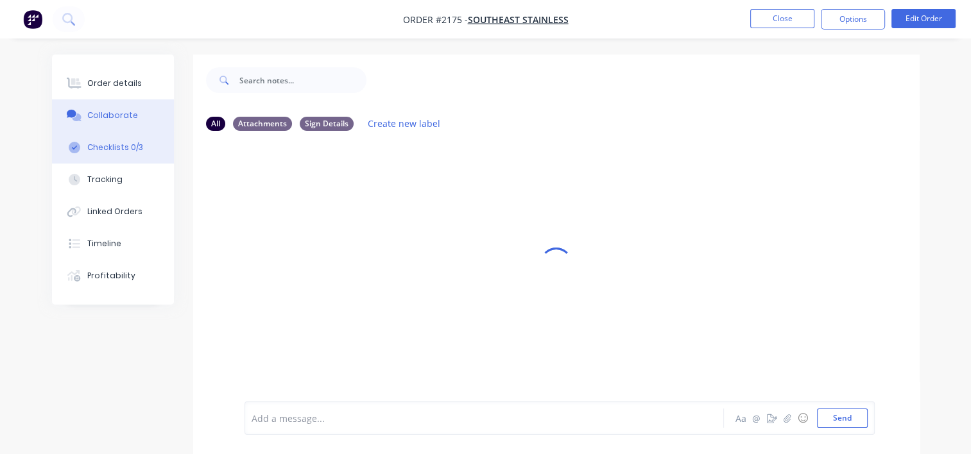
click at [108, 146] on div "Checklists 0/3" at bounding box center [115, 148] width 56 height 12
type textarea "x"
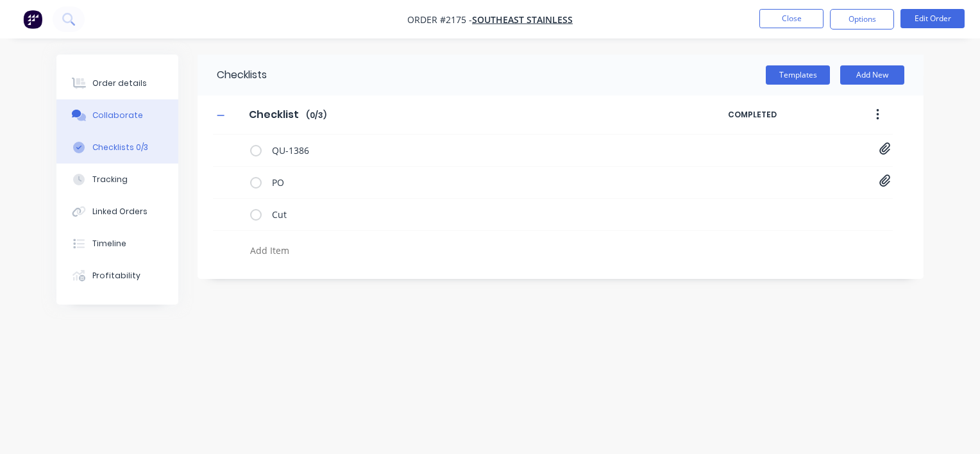
click at [117, 115] on div "Collaborate" at bounding box center [117, 116] width 51 height 12
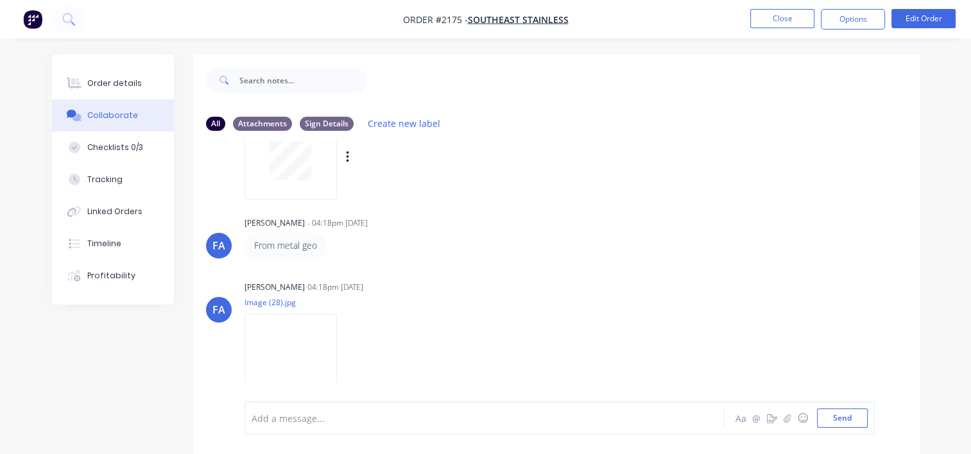
scroll to position [706, 0]
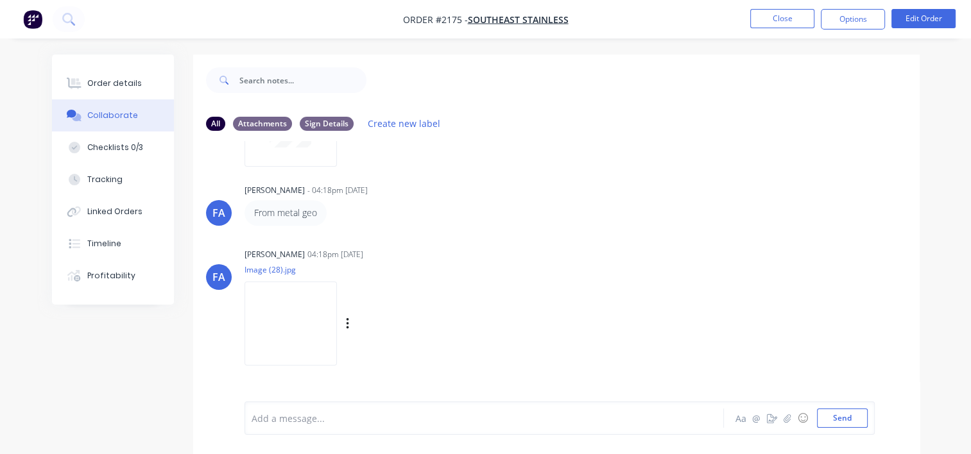
click at [280, 322] on img at bounding box center [290, 324] width 92 height 84
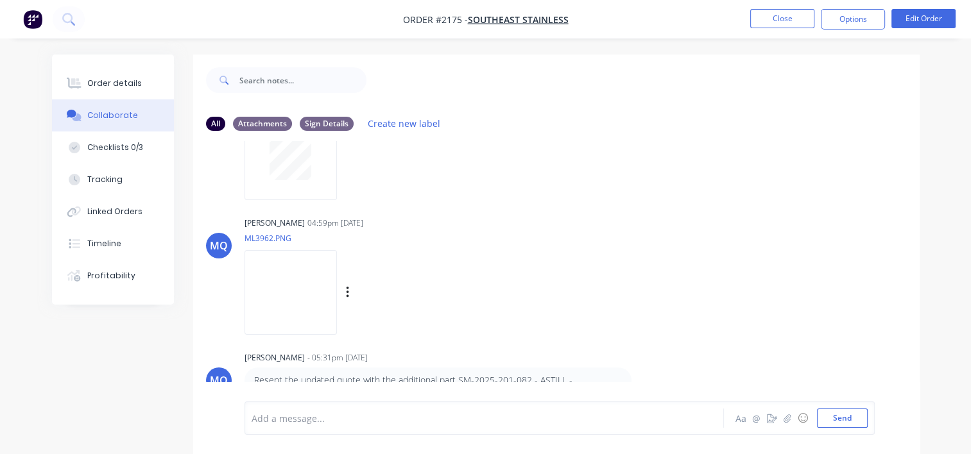
scroll to position [1091, 0]
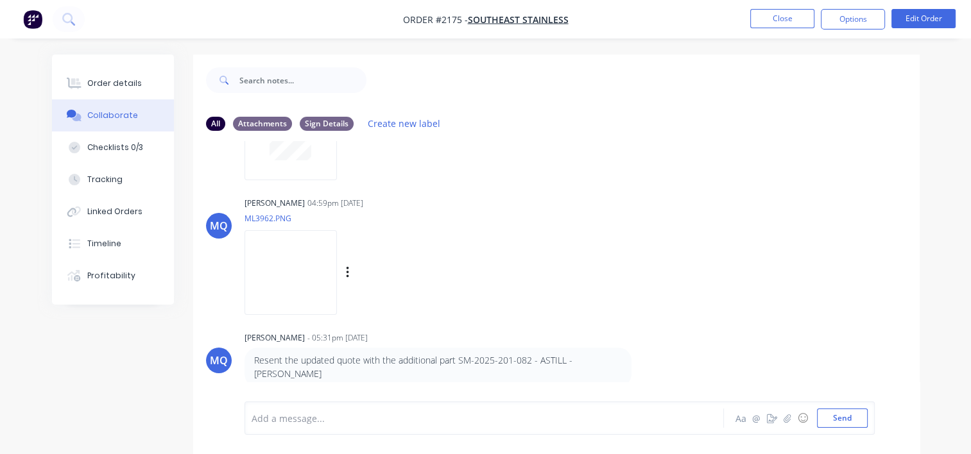
click at [312, 282] on img at bounding box center [290, 272] width 92 height 84
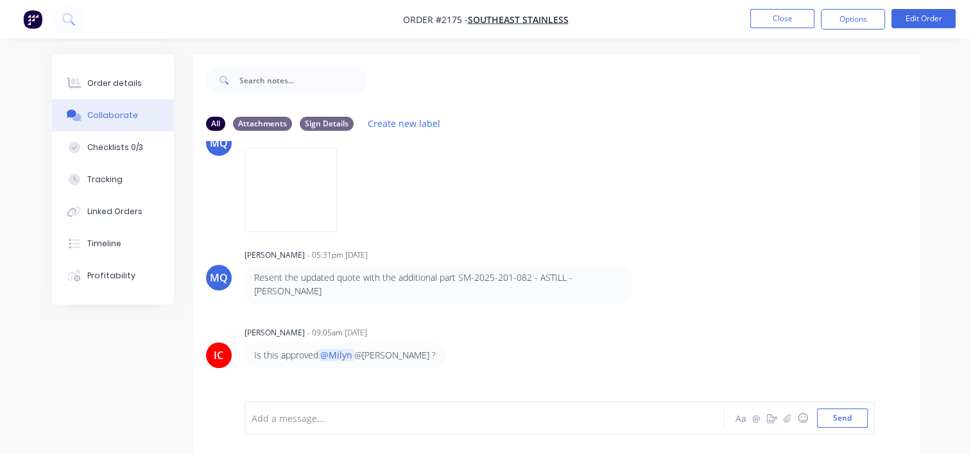
scroll to position [1155, 0]
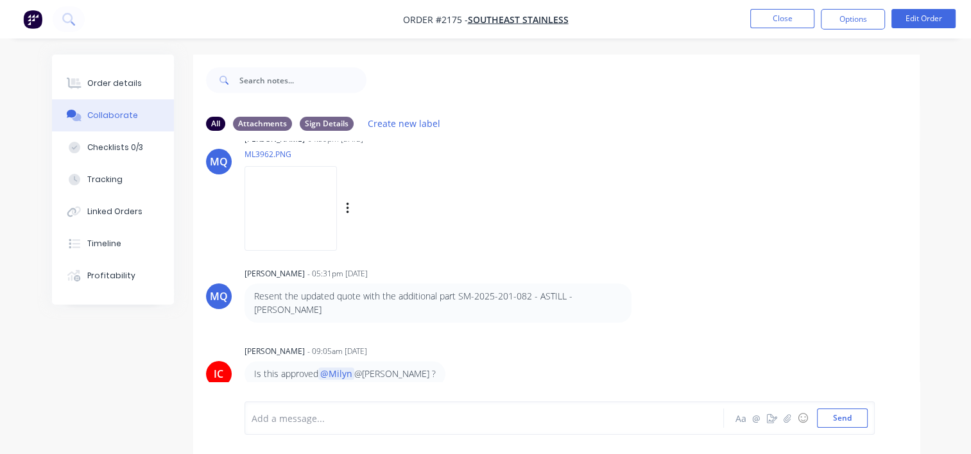
click at [316, 213] on img at bounding box center [290, 208] width 92 height 84
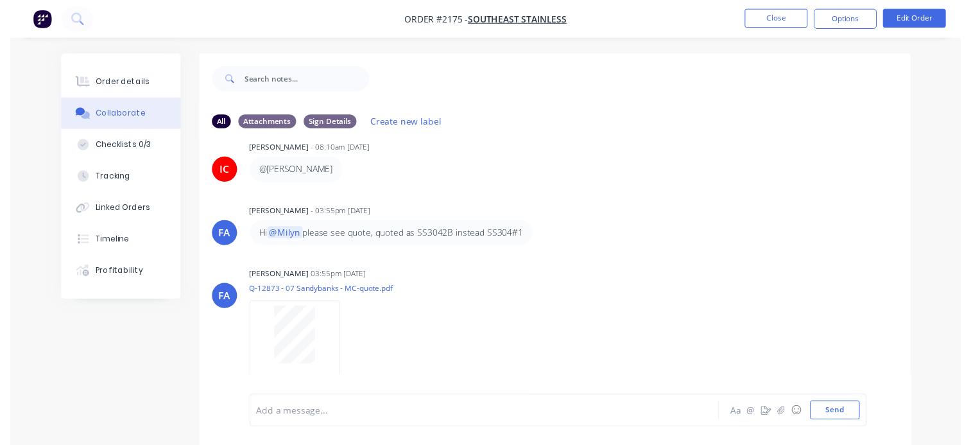
scroll to position [0, 0]
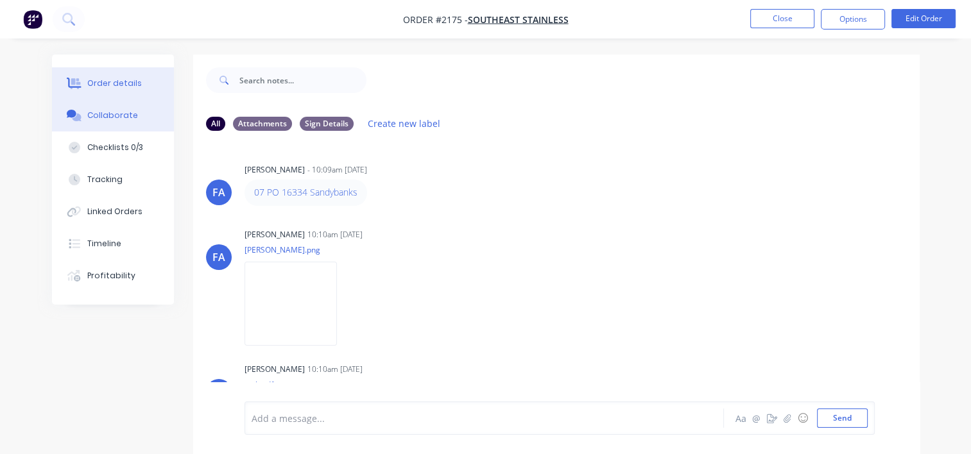
click at [110, 83] on div "Order details" at bounding box center [114, 84] width 55 height 12
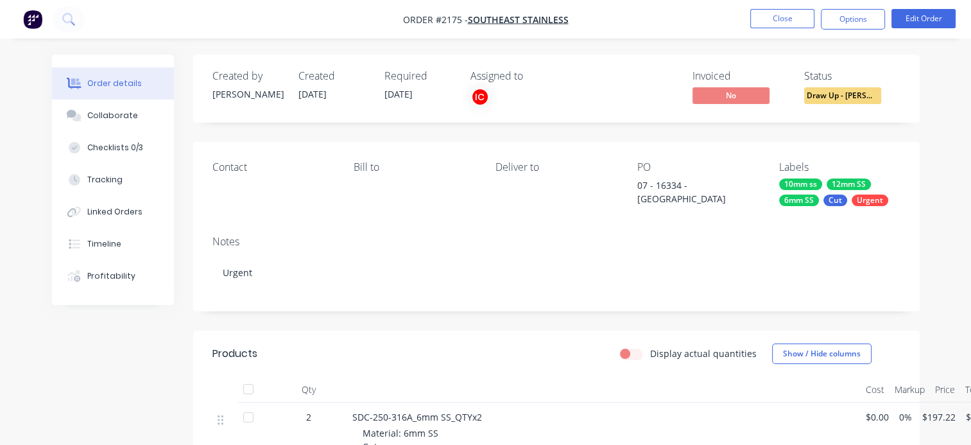
click at [799, 28] on li "Close" at bounding box center [782, 19] width 64 height 21
click at [773, 19] on button "Close" at bounding box center [782, 18] width 64 height 19
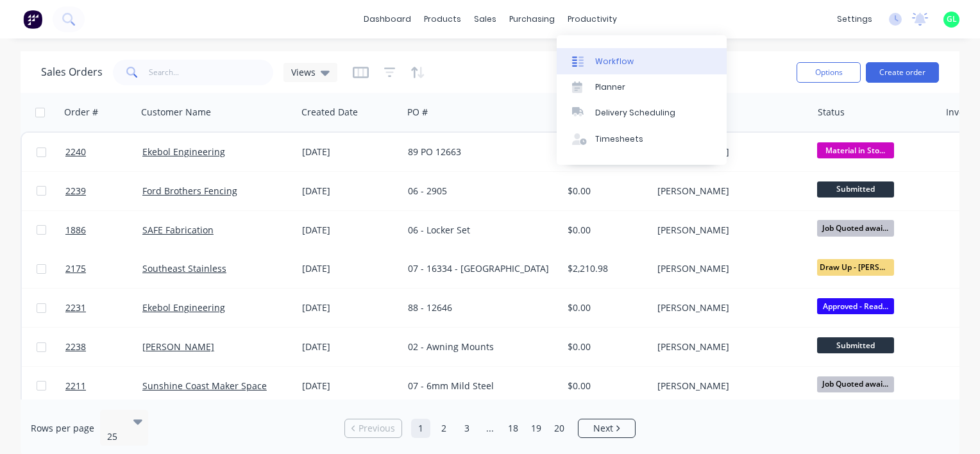
click at [600, 58] on div "Workflow" at bounding box center [614, 62] width 38 height 12
